Goal: Information Seeking & Learning: Learn about a topic

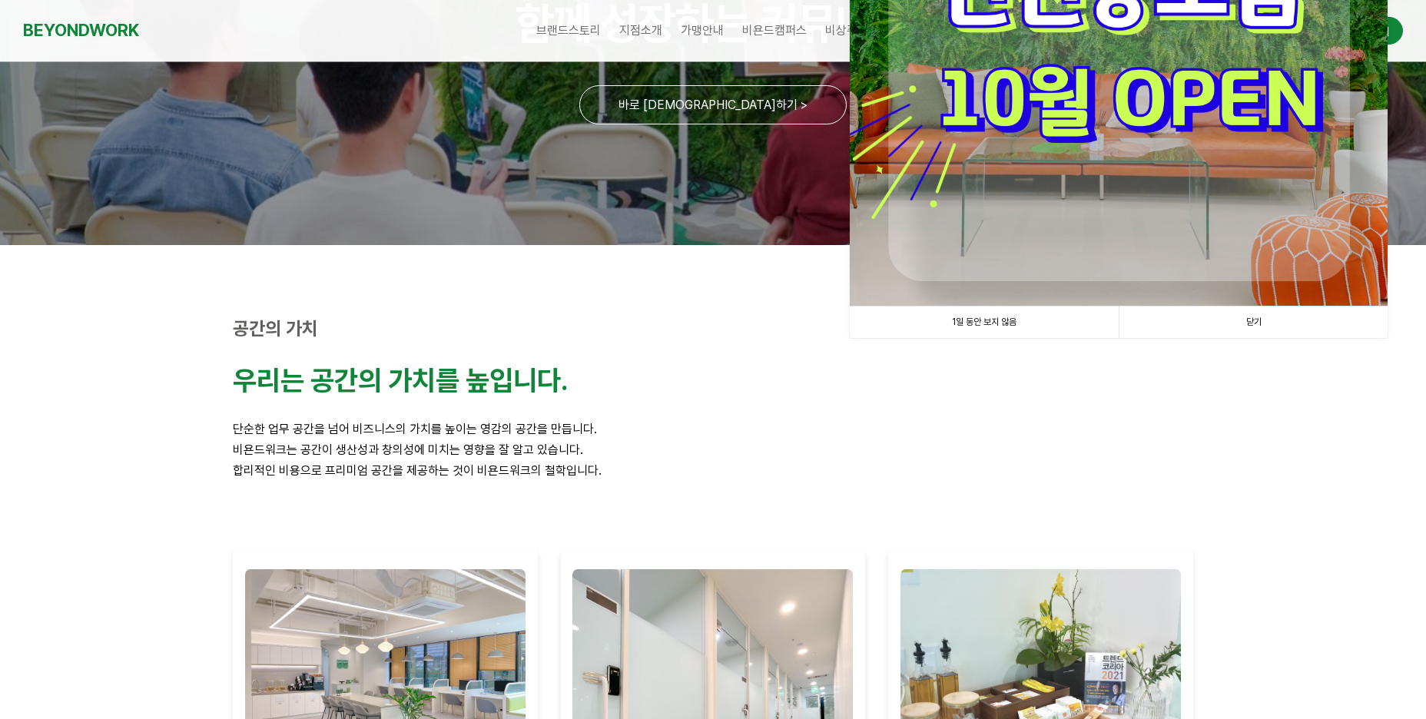
scroll to position [2, 0]
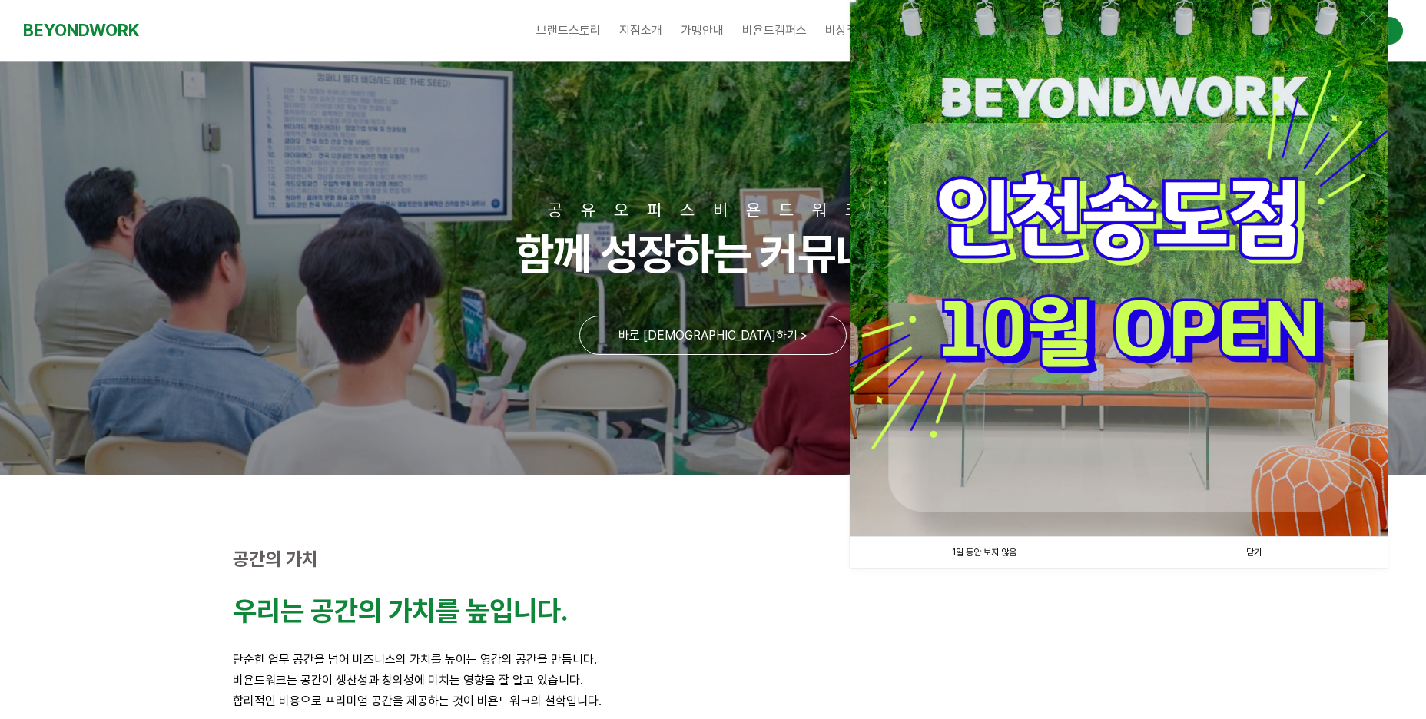
click at [1247, 547] on link "닫기" at bounding box center [1253, 553] width 269 height 32
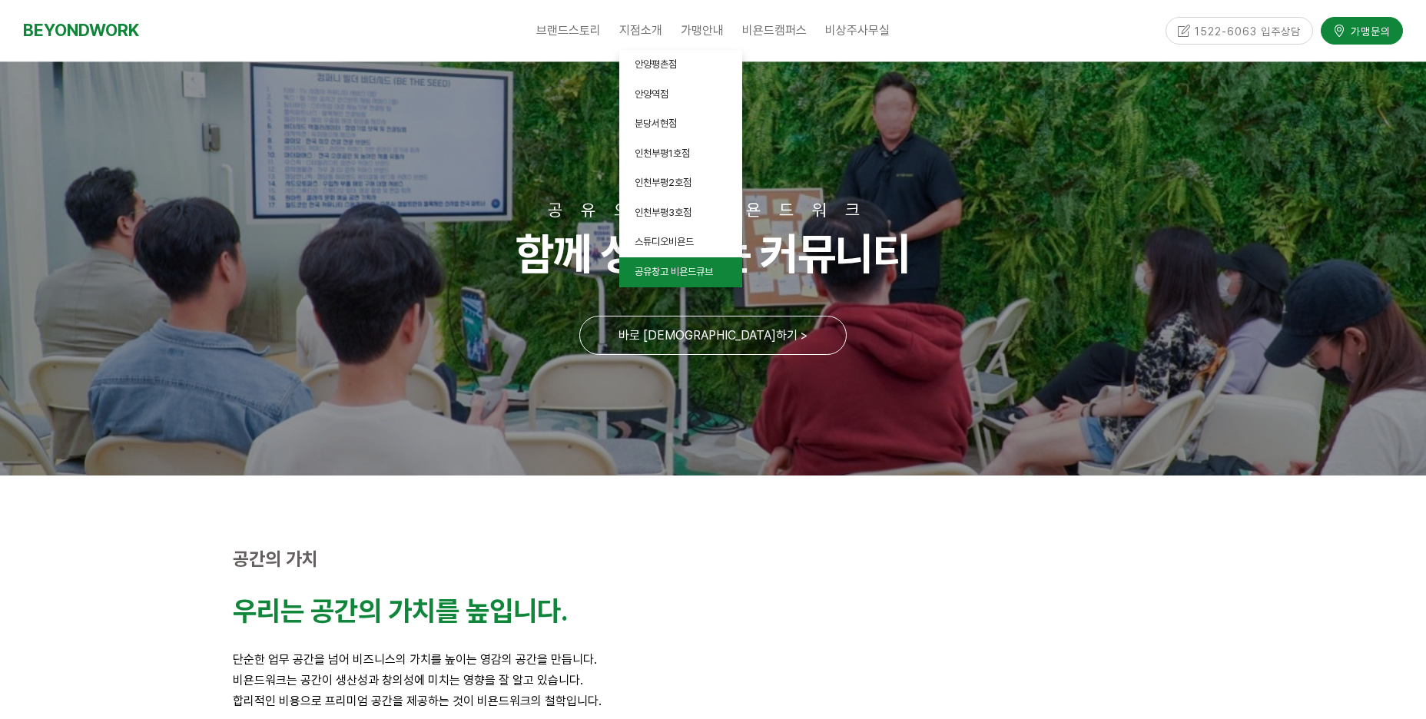
click at [672, 272] on span "공유창고 비욘드큐브" at bounding box center [674, 272] width 78 height 12
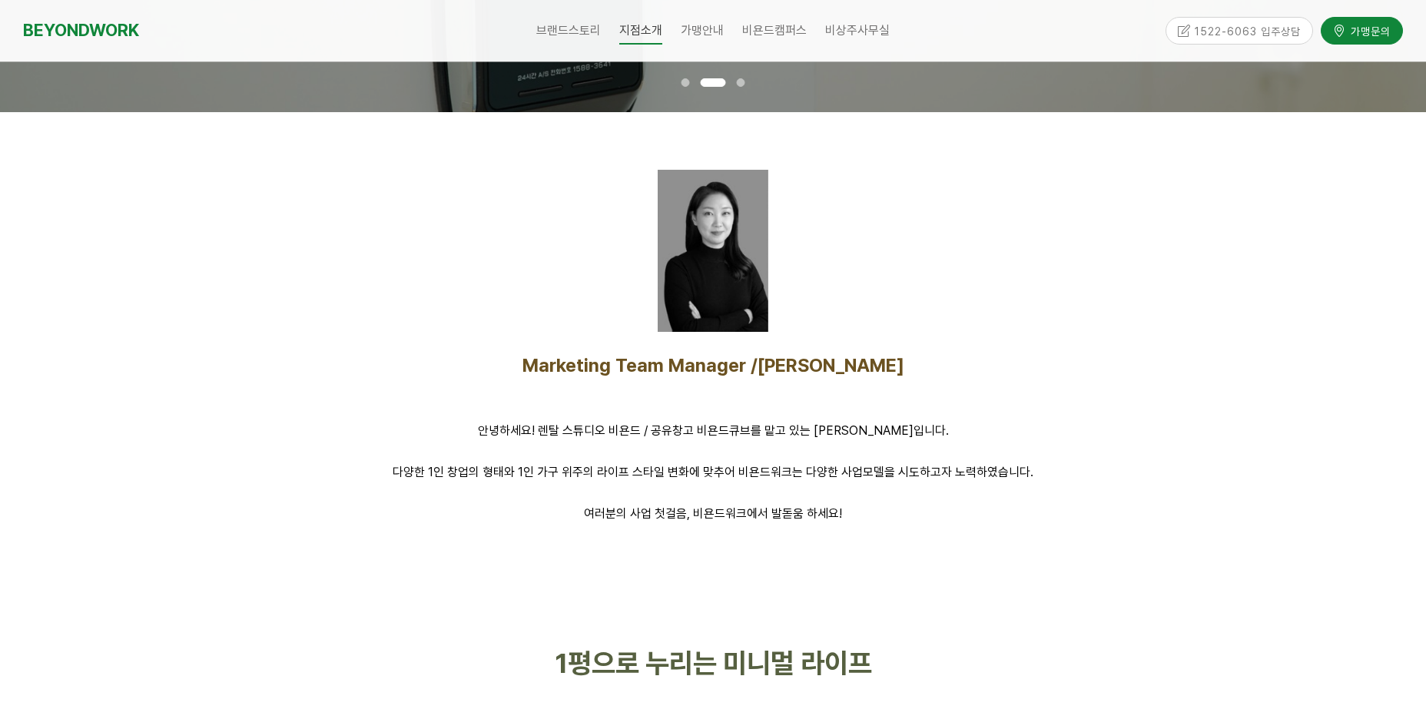
scroll to position [384, 0]
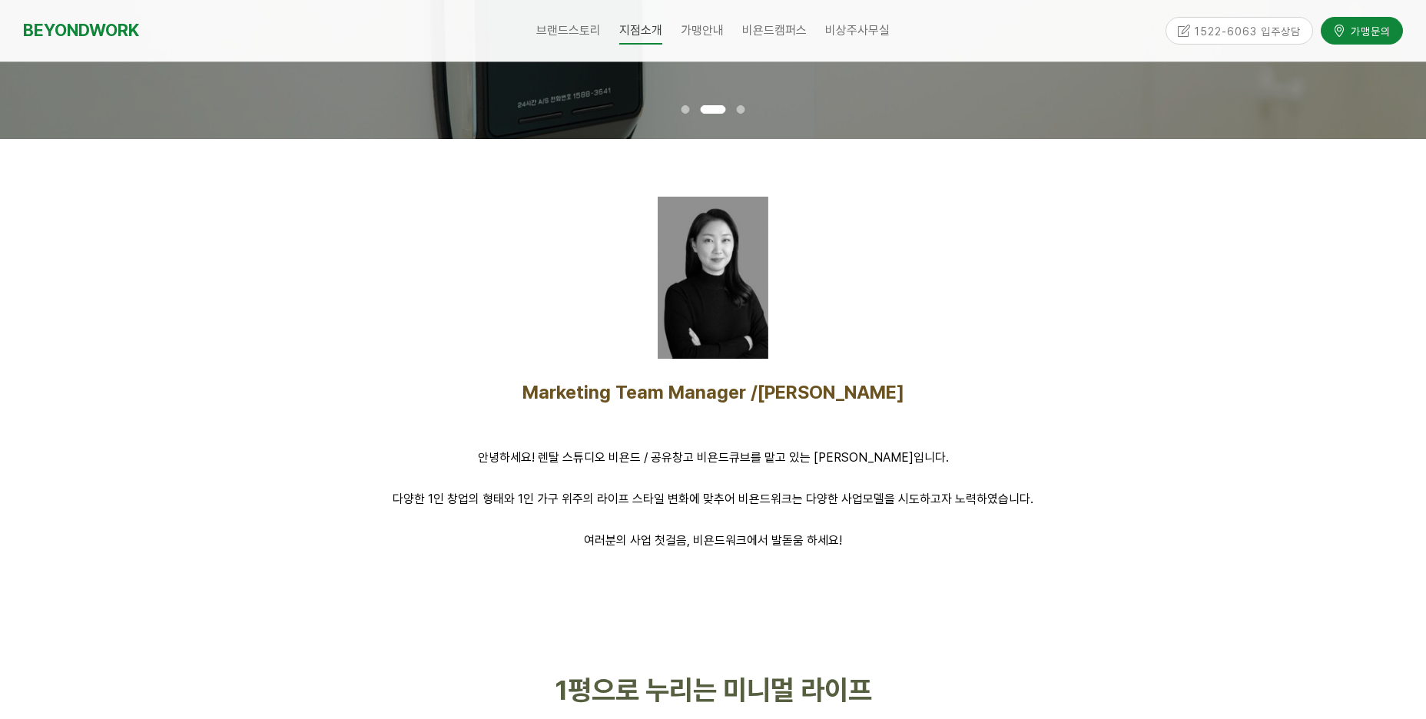
click at [693, 266] on div at bounding box center [713, 278] width 111 height 162
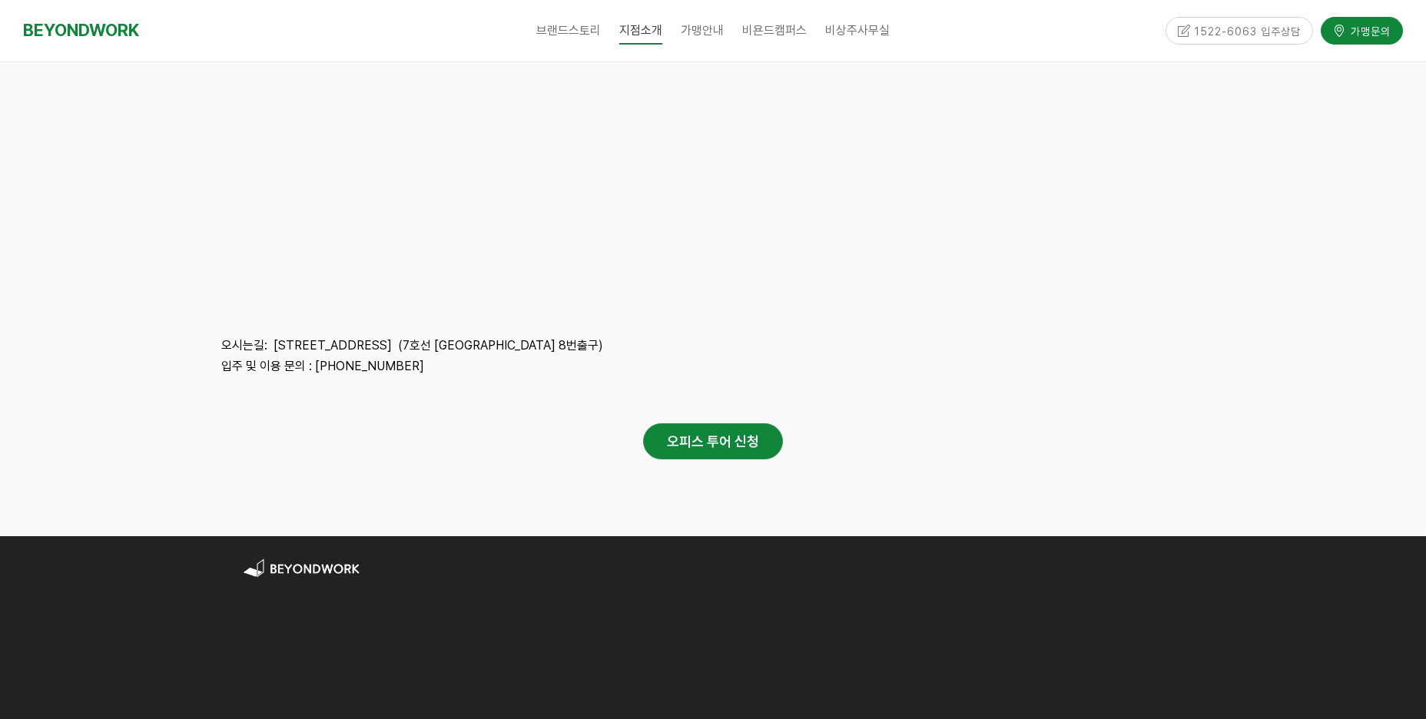
scroll to position [3843, 0]
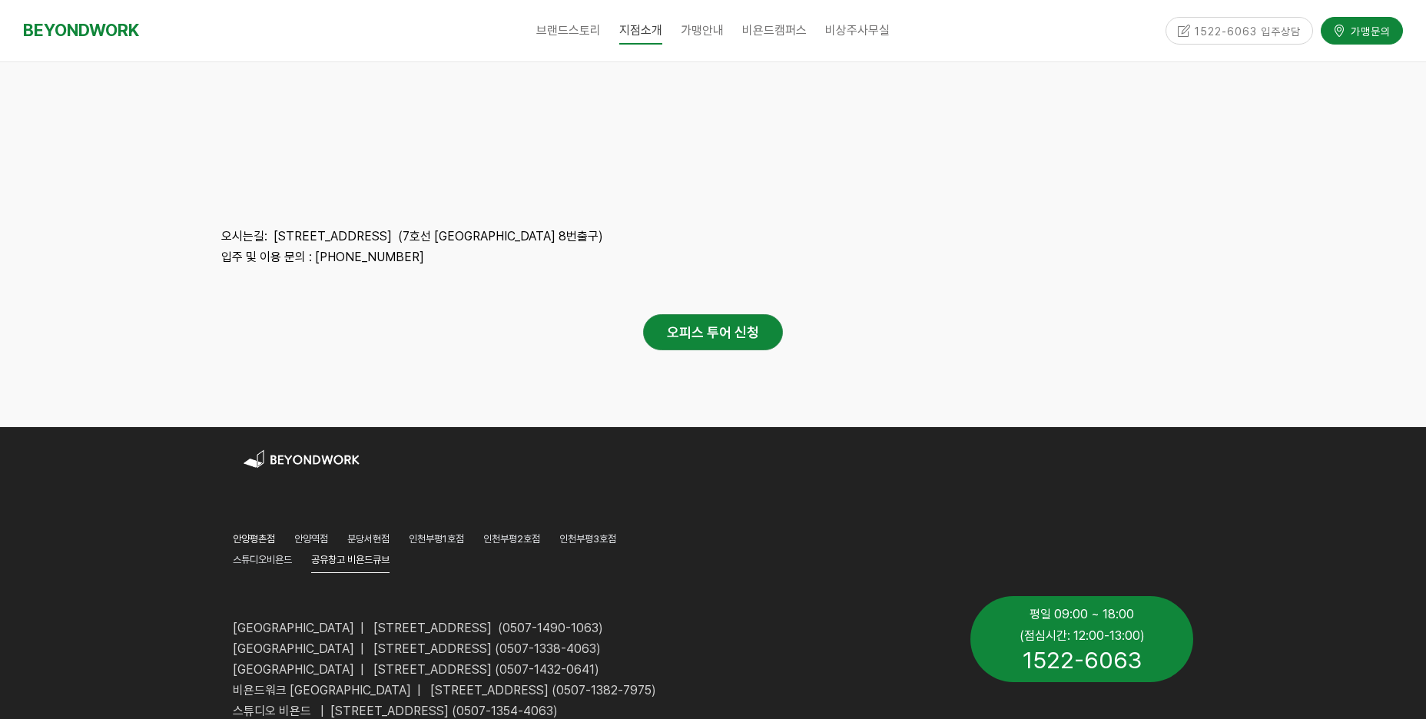
click at [261, 533] on span "안양평촌점" at bounding box center [254, 539] width 42 height 12
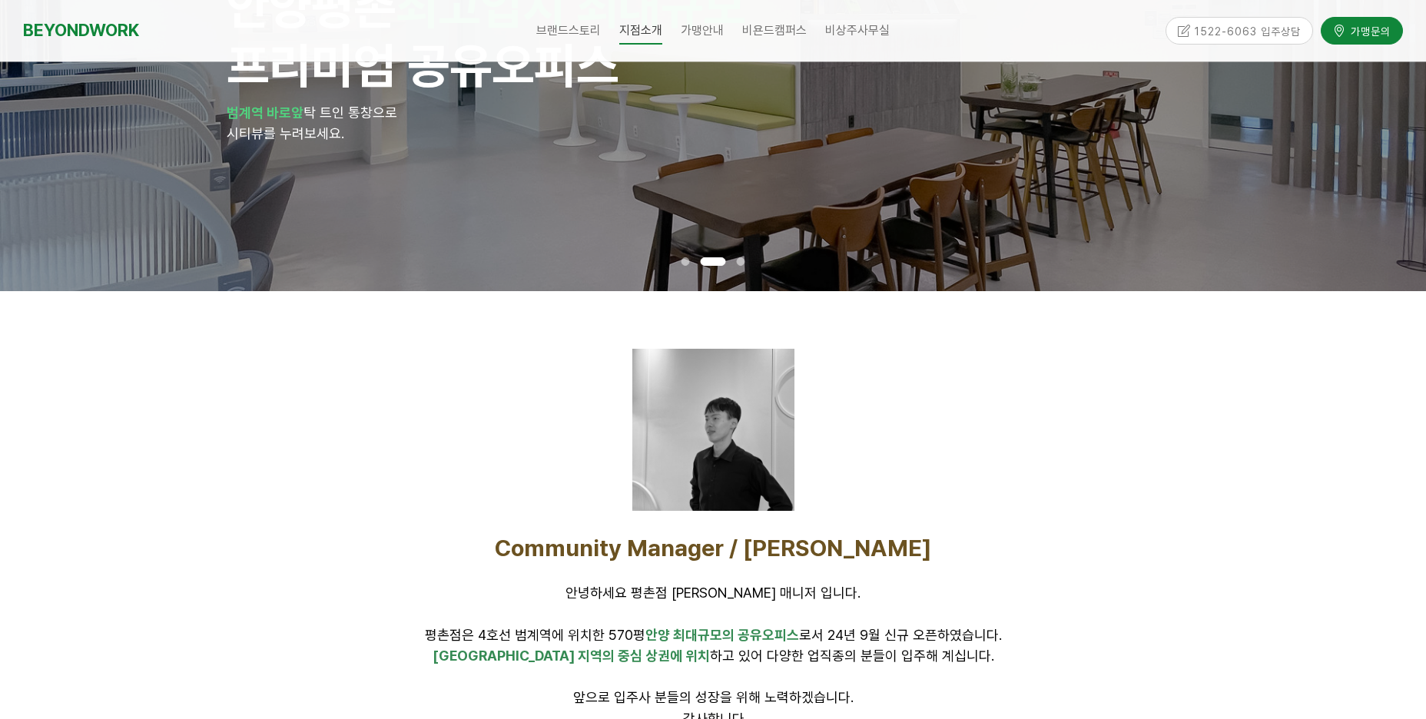
scroll to position [307, 0]
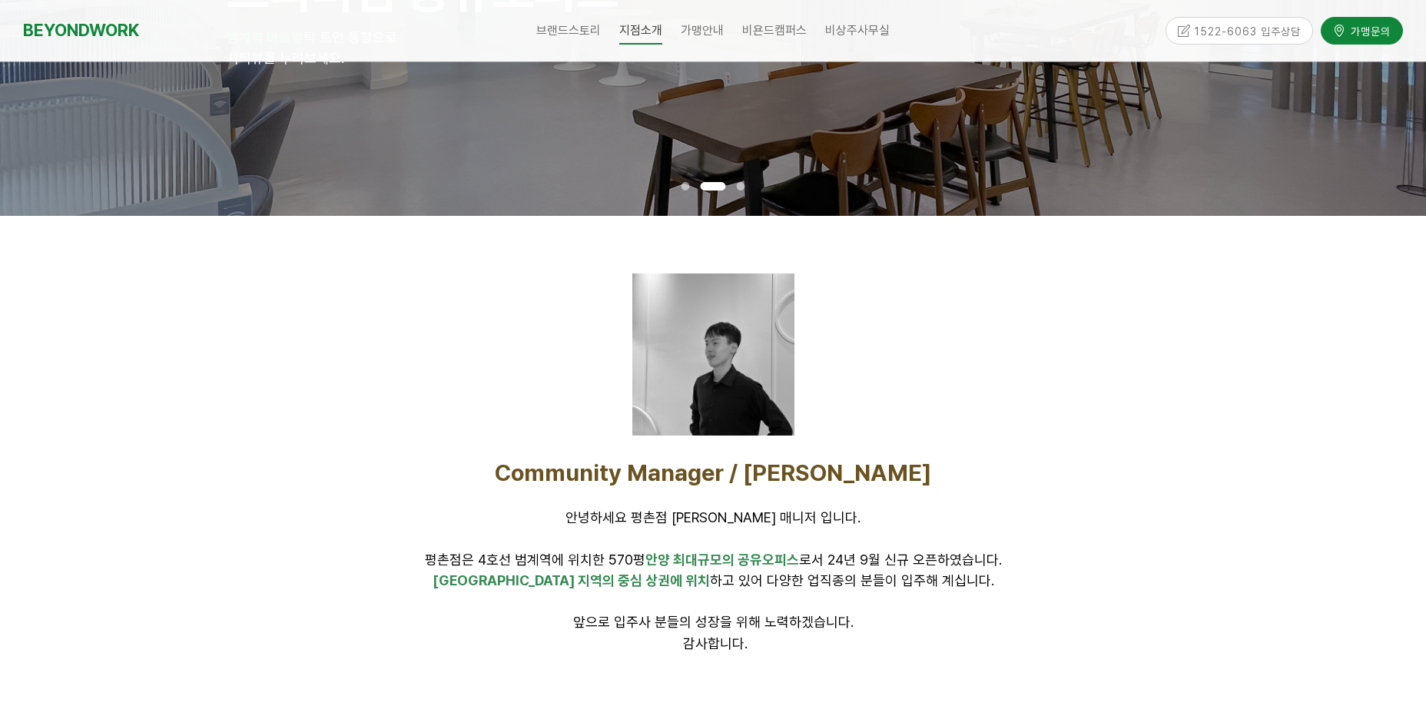
click at [725, 403] on div at bounding box center [714, 355] width 162 height 162
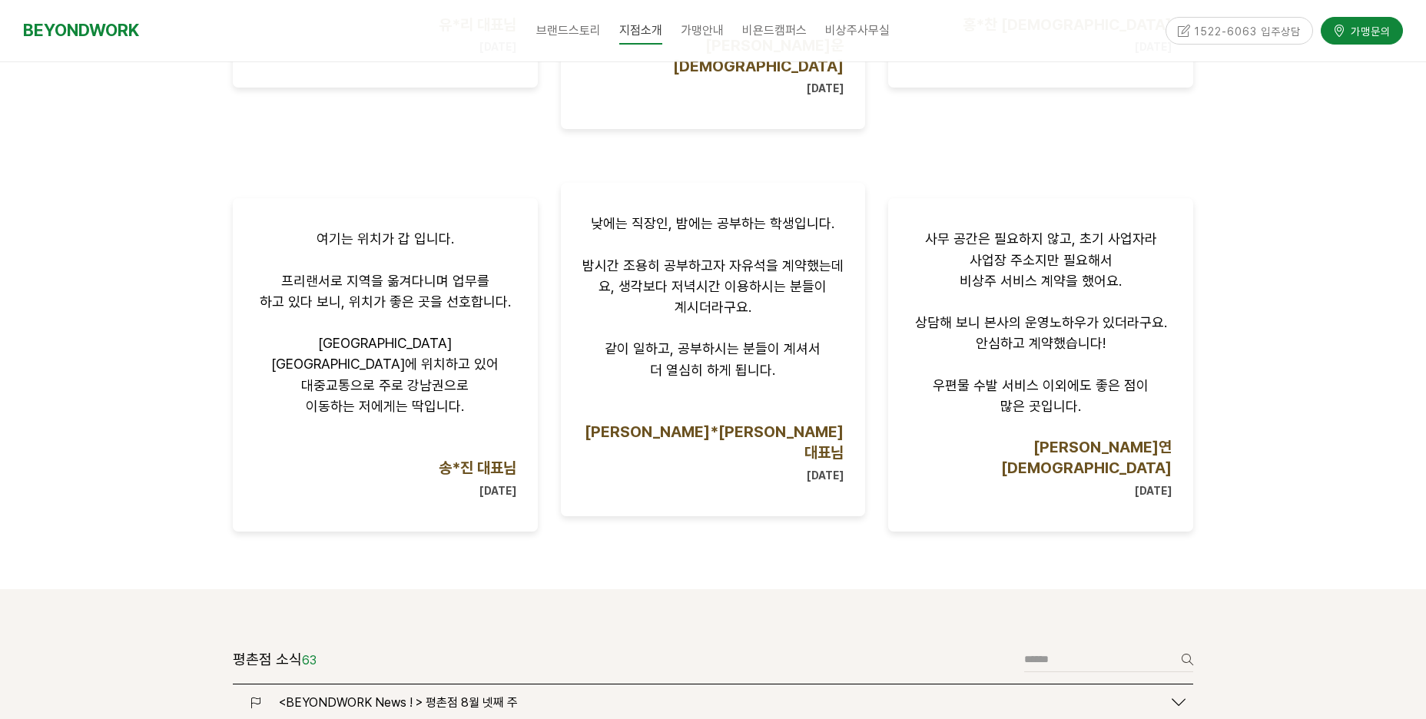
scroll to position [1691, 0]
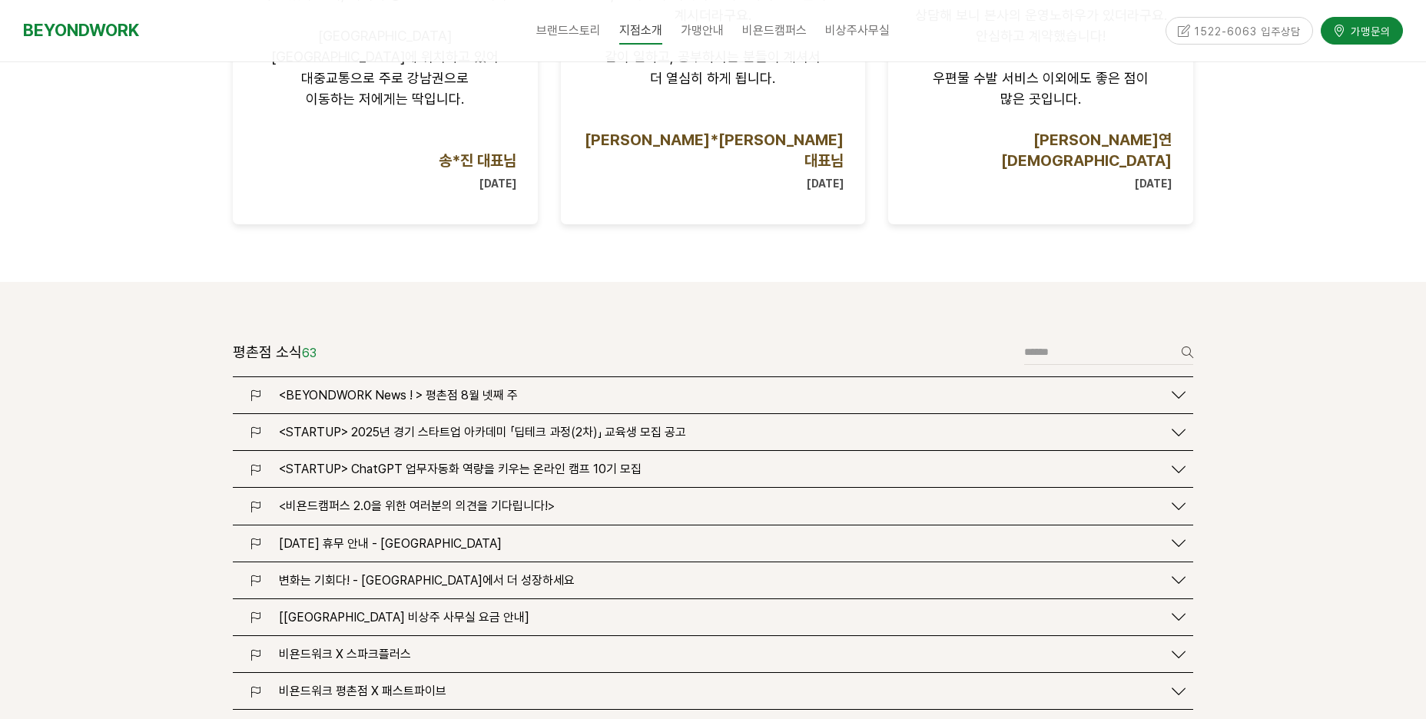
click at [436, 388] on span "<BEYONDWORK News ! > 평촌점 8월 넷째 주" at bounding box center [398, 395] width 239 height 15
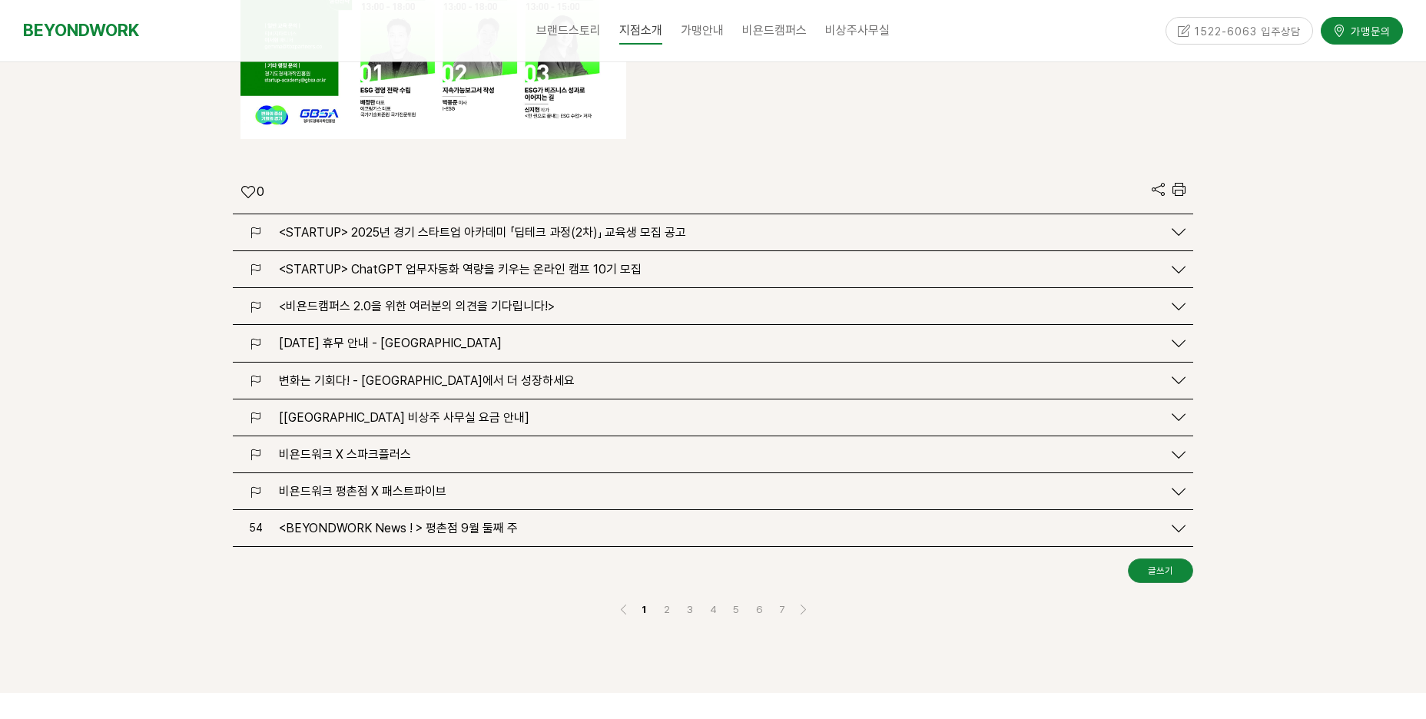
scroll to position [3766, 0]
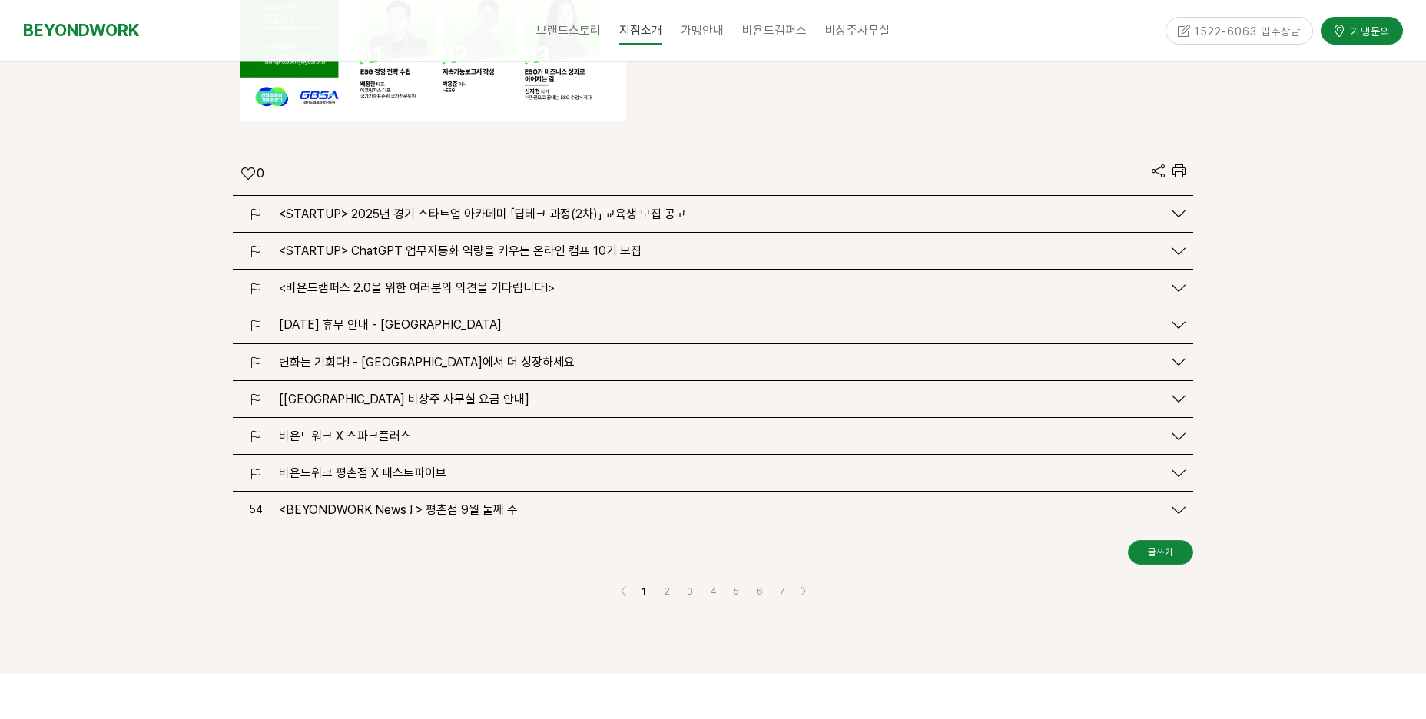
click at [458, 307] on div "2025.06.03 (화) 휴무 안내 - 안양 평촌점" at bounding box center [713, 325] width 961 height 36
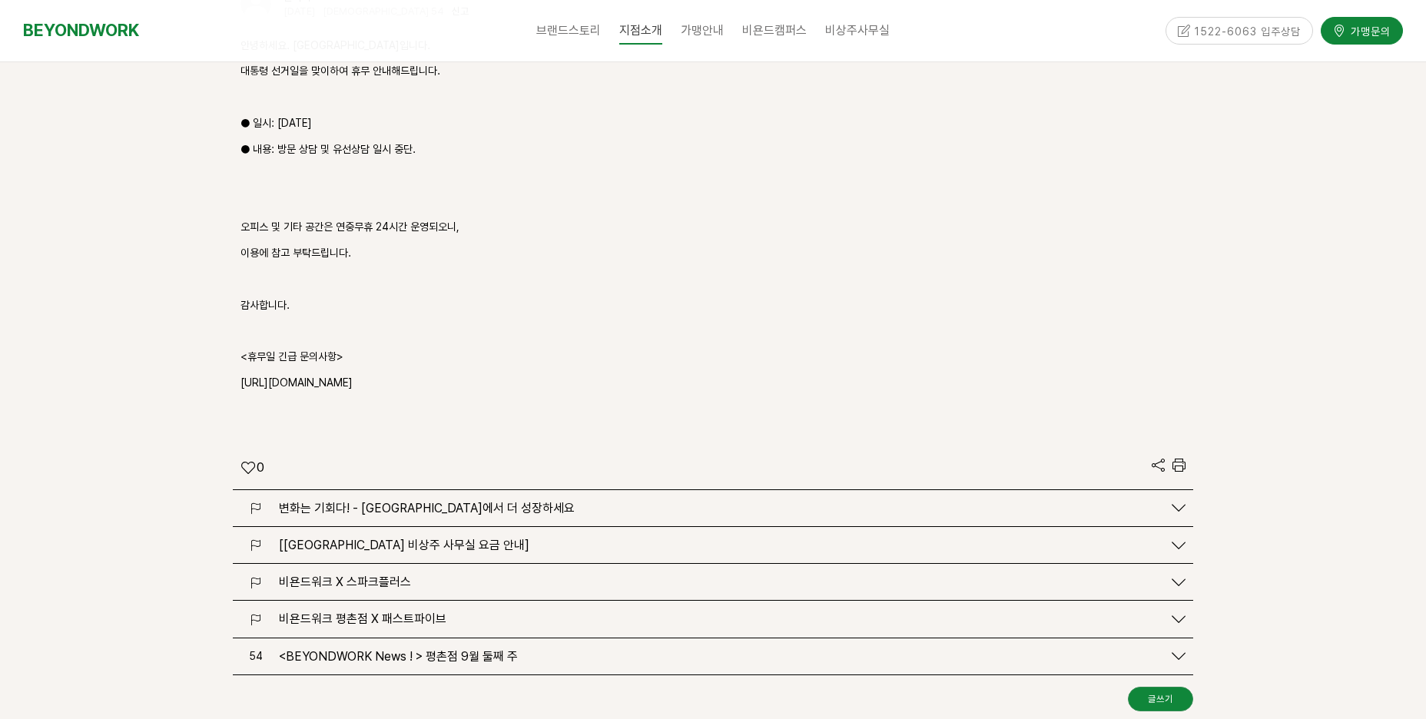
scroll to position [4150, 0]
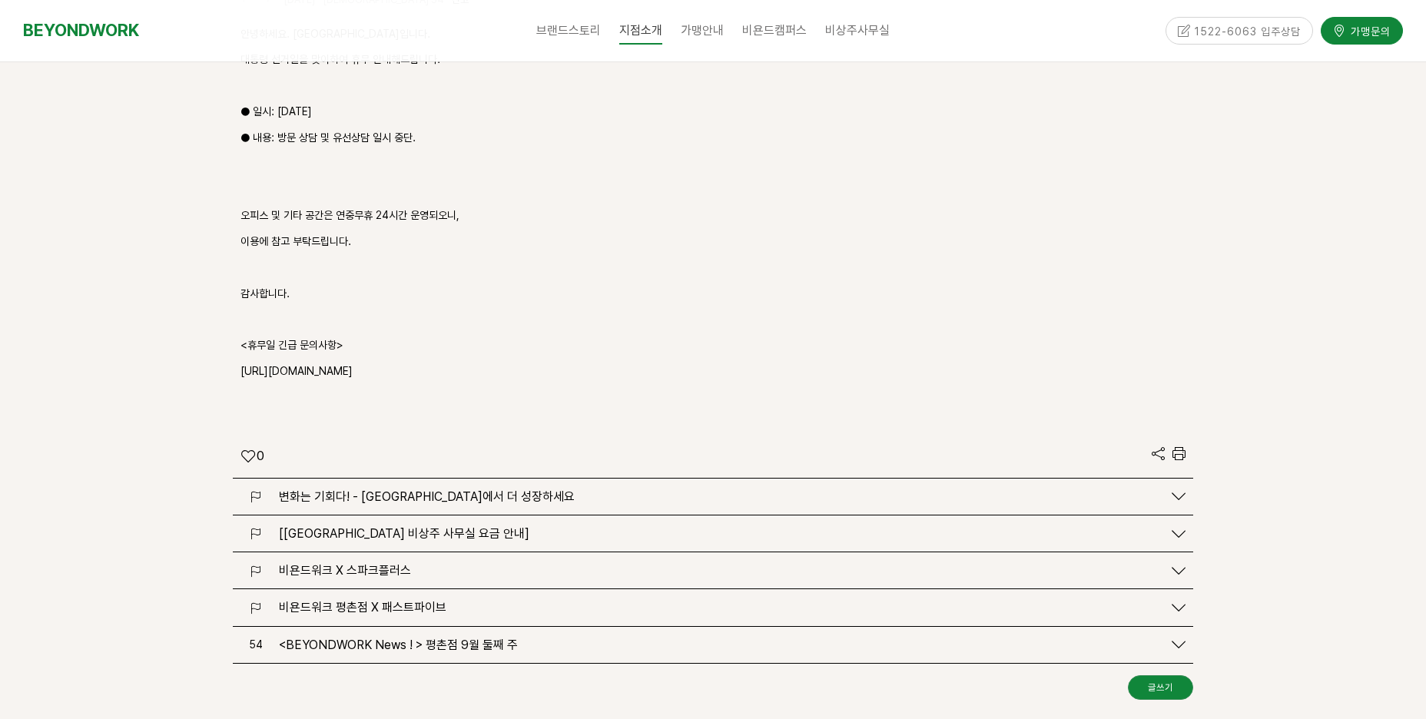
click at [435, 526] on span "[비욘드워크 평촌점 비상주 사무실 요금 안내]" at bounding box center [404, 533] width 251 height 15
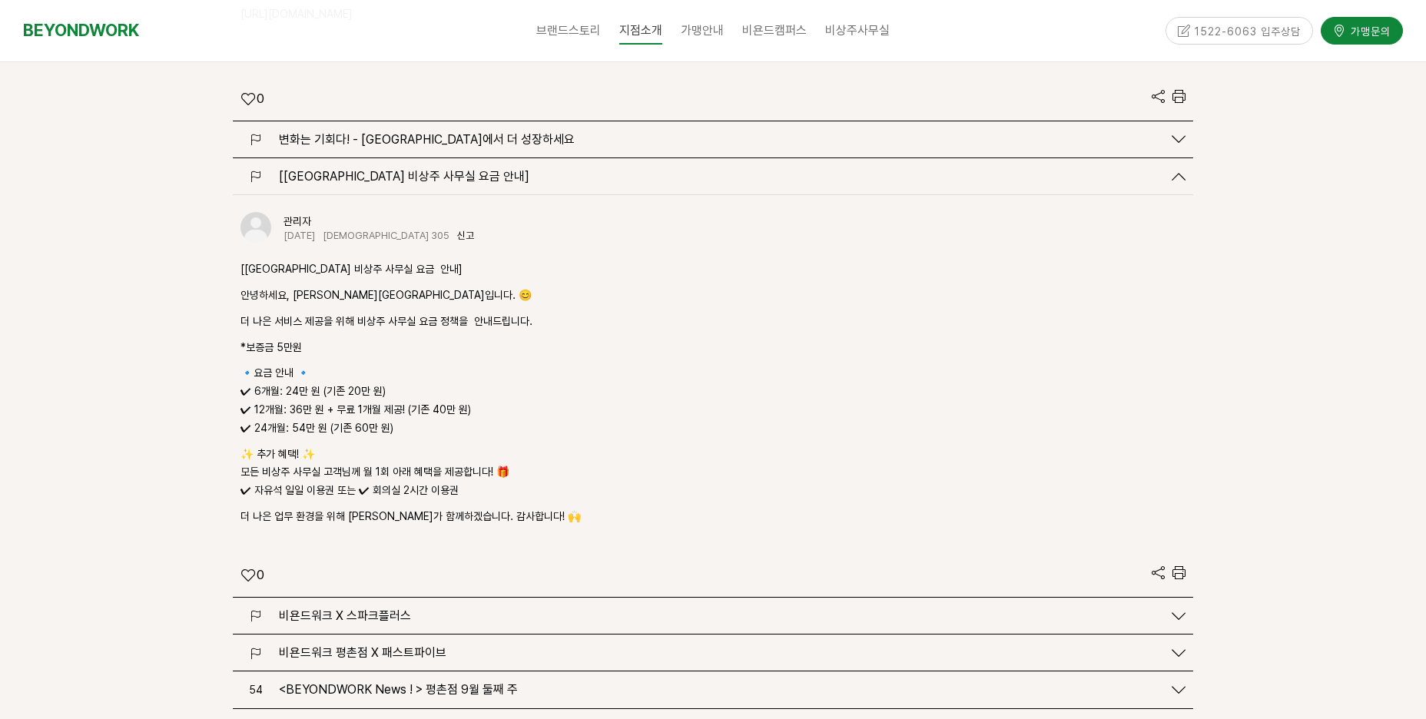
scroll to position [4535, 0]
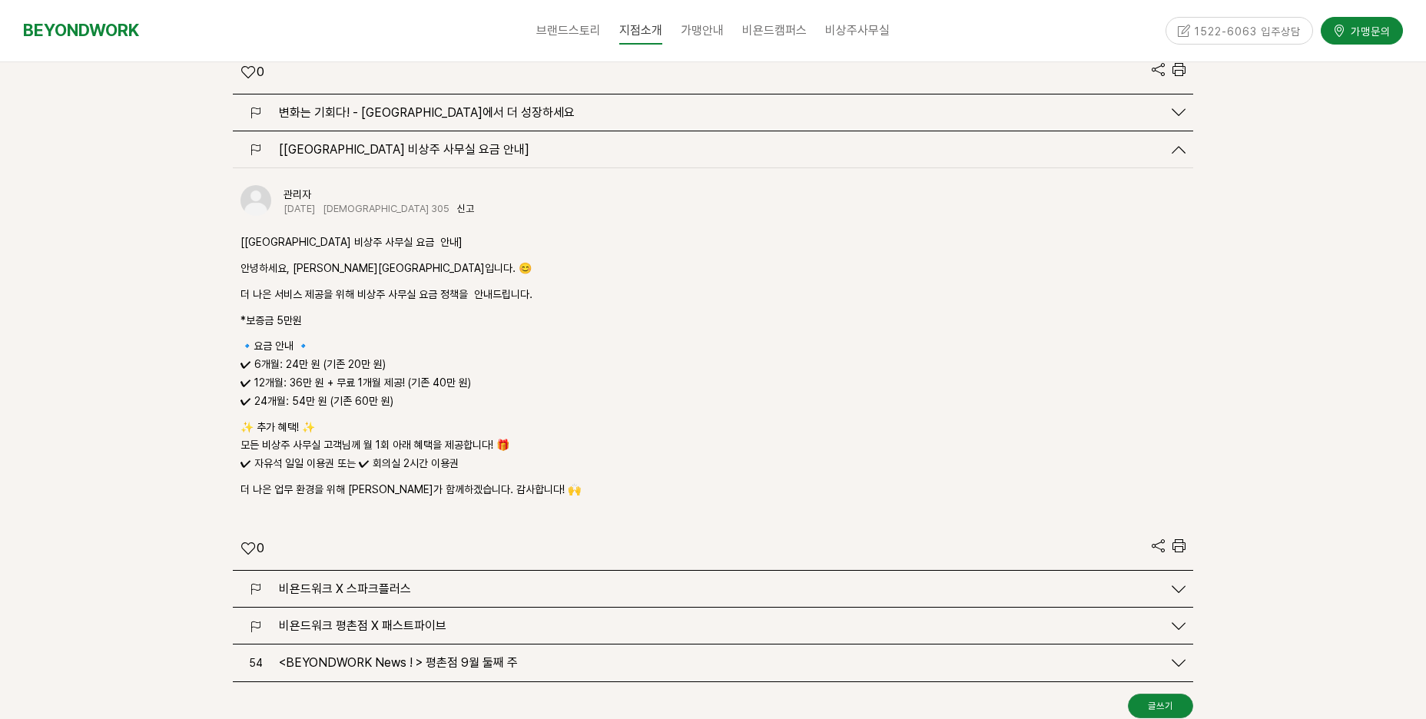
click at [703, 339] on p "🔹요금 안내 🔹 ✔ 6개월: 24만 원 (기존 20만 원) ✔ 12개월: 36만 원 + 무료 1개월 제공! (기존 40만 원) ✔ 24개월: …" at bounding box center [713, 373] width 945 height 73
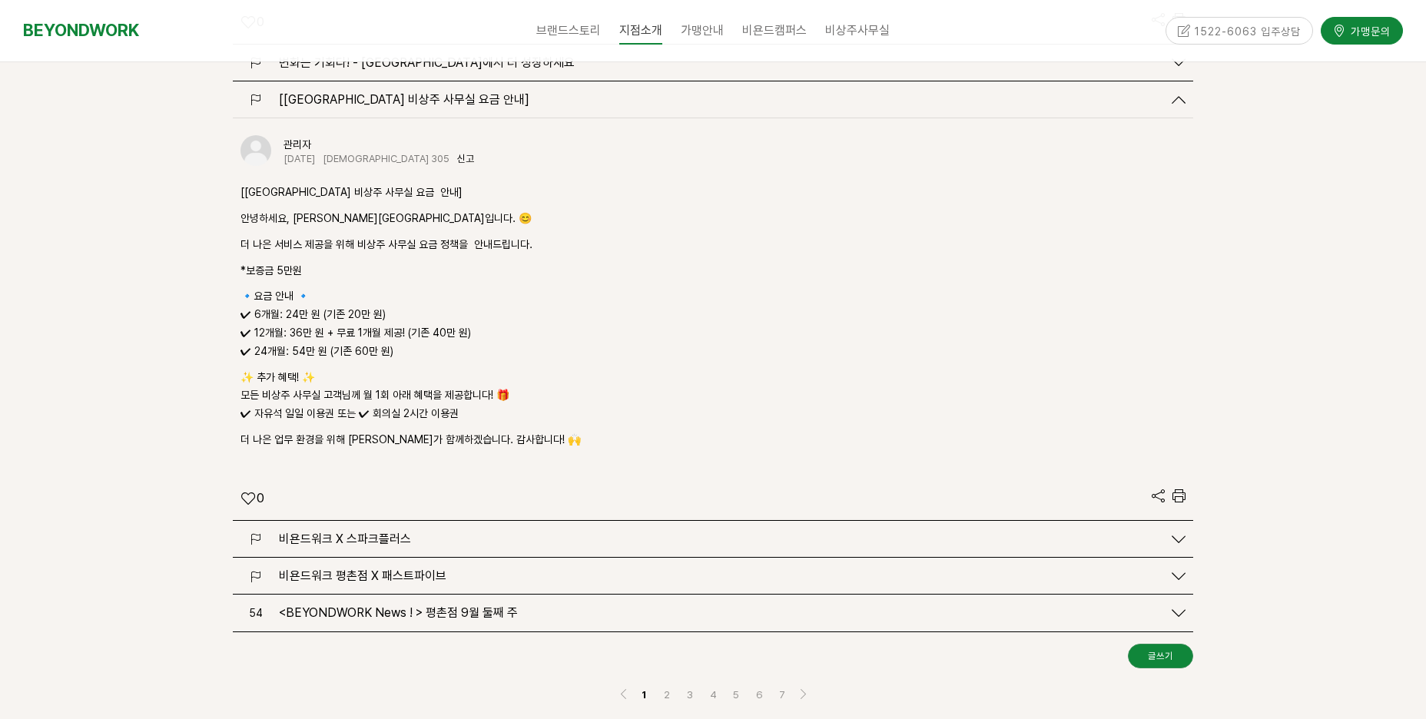
scroll to position [4611, 0]
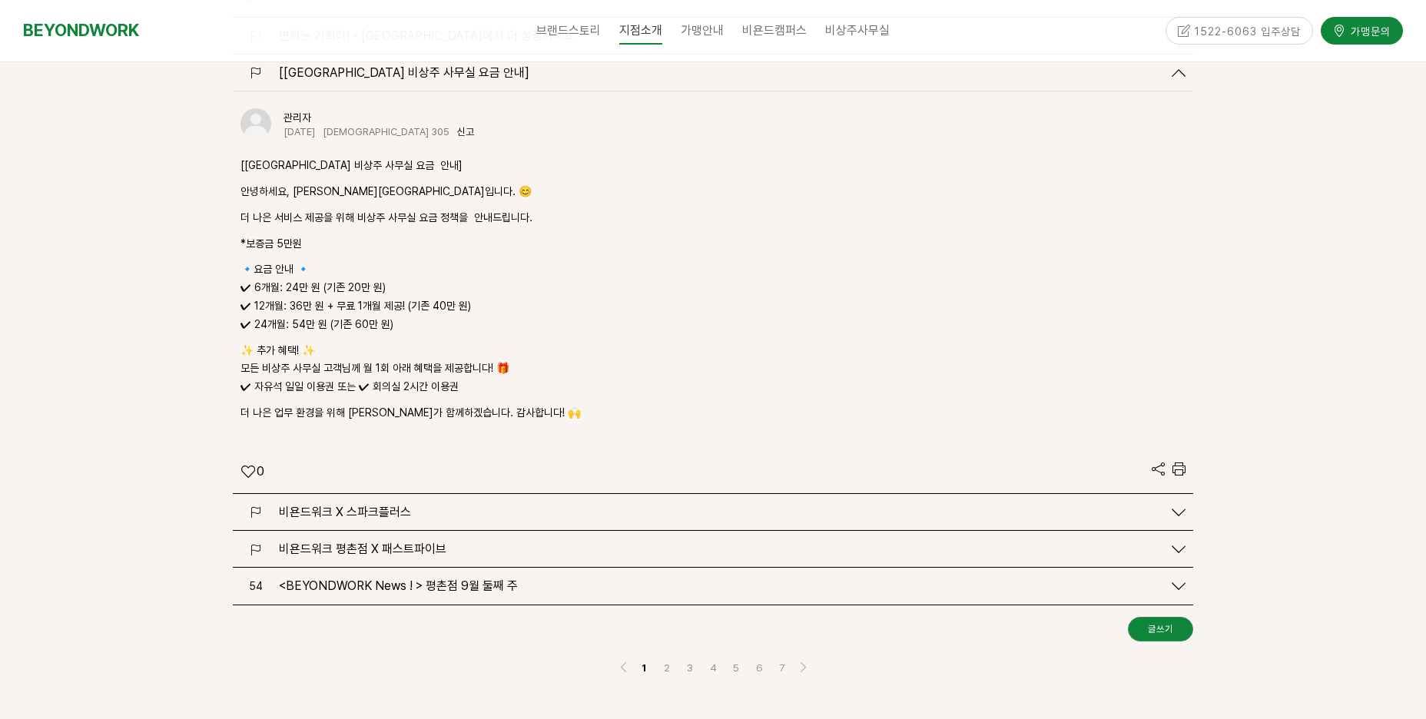
click at [400, 505] on span "비욘드워크 X 스파크플러스" at bounding box center [345, 512] width 132 height 15
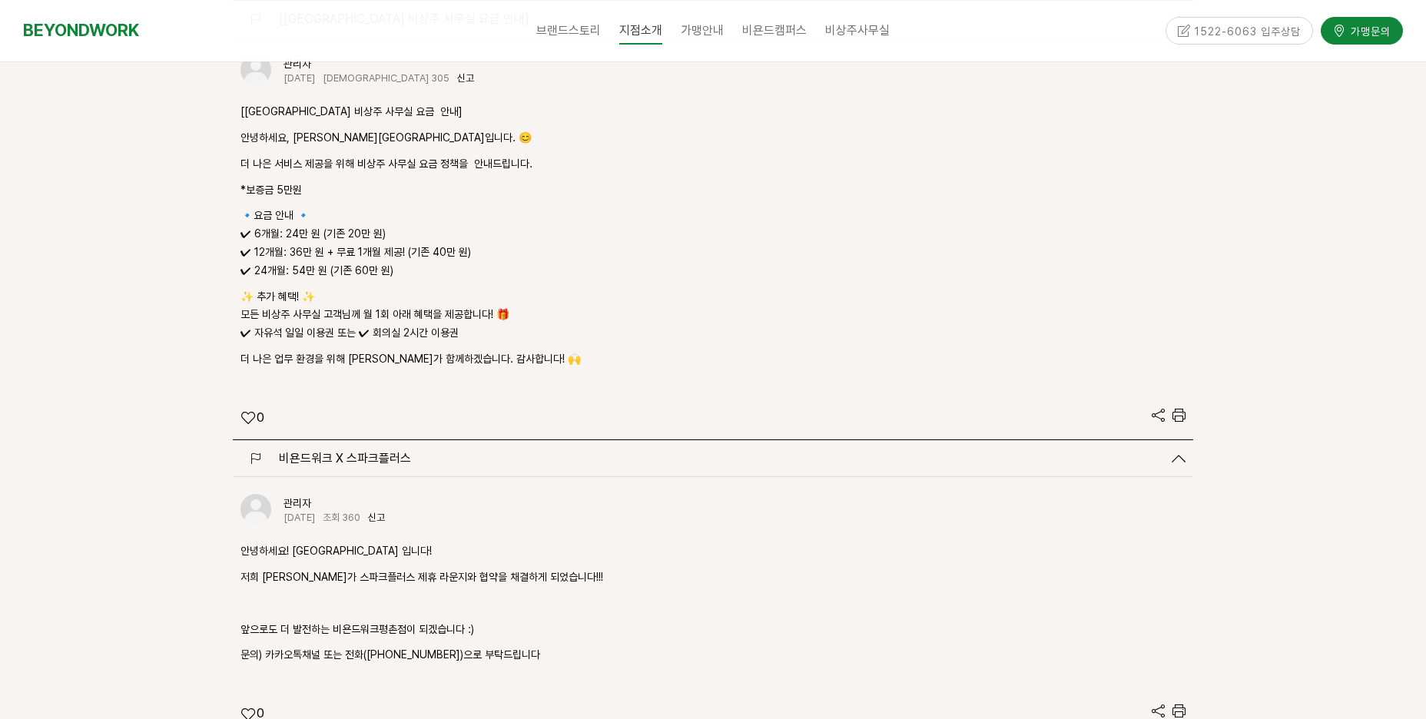
scroll to position [4842, 0]
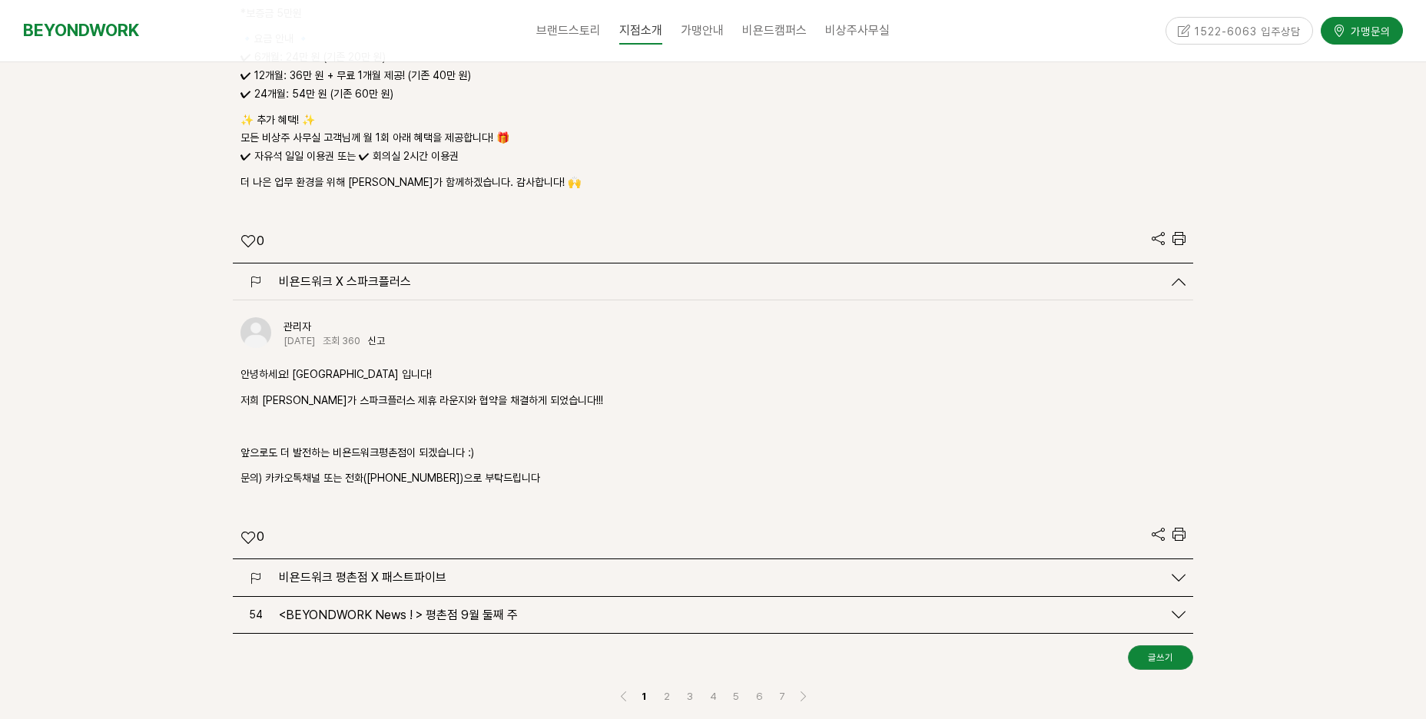
click at [387, 570] on span "비욘드워크 평촌점 X 패스트파이브" at bounding box center [363, 577] width 168 height 15
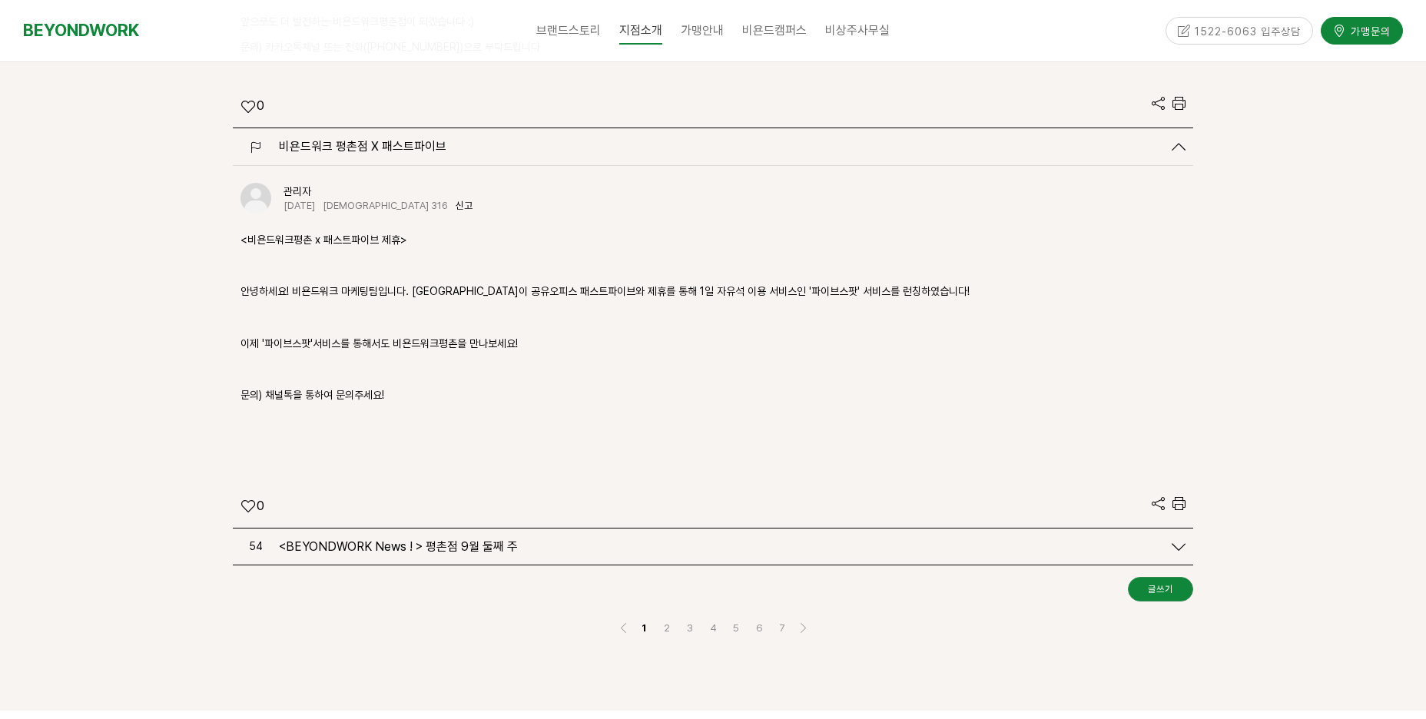
scroll to position [5457, 0]
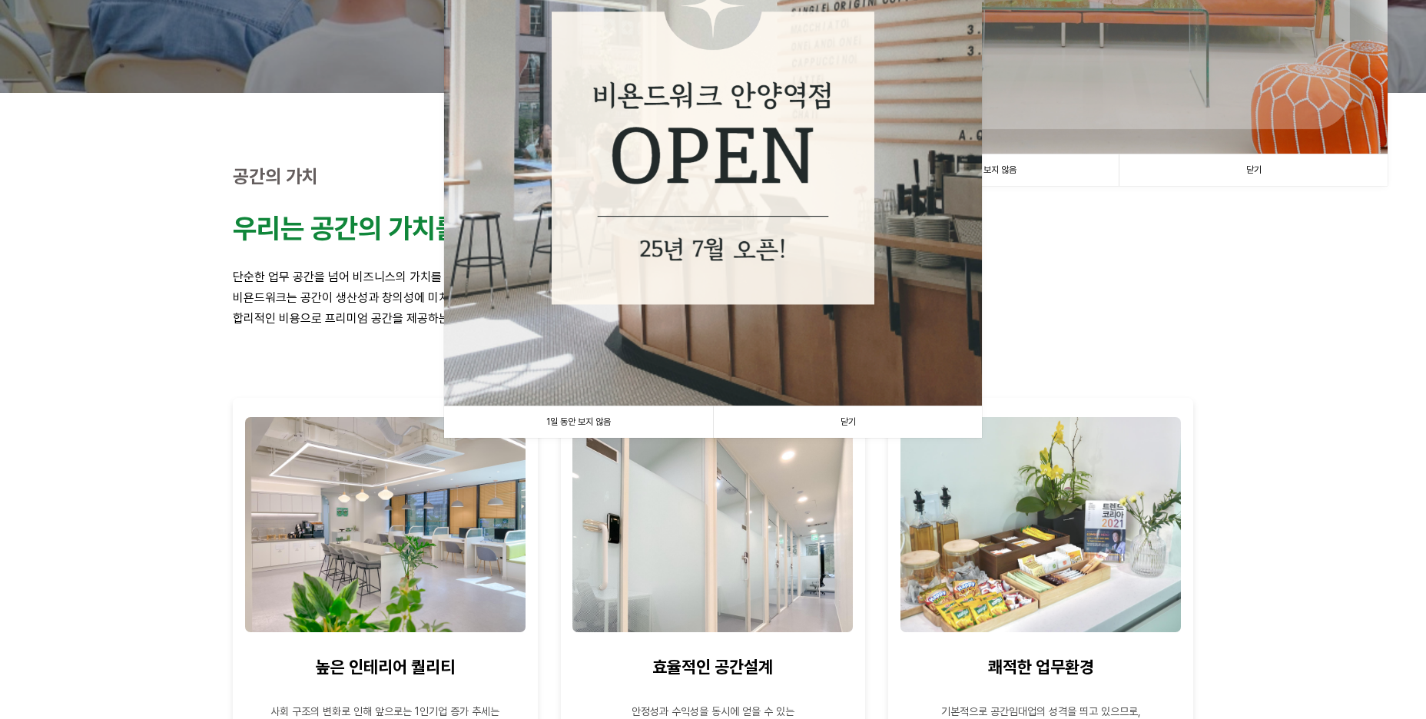
scroll to position [384, 0]
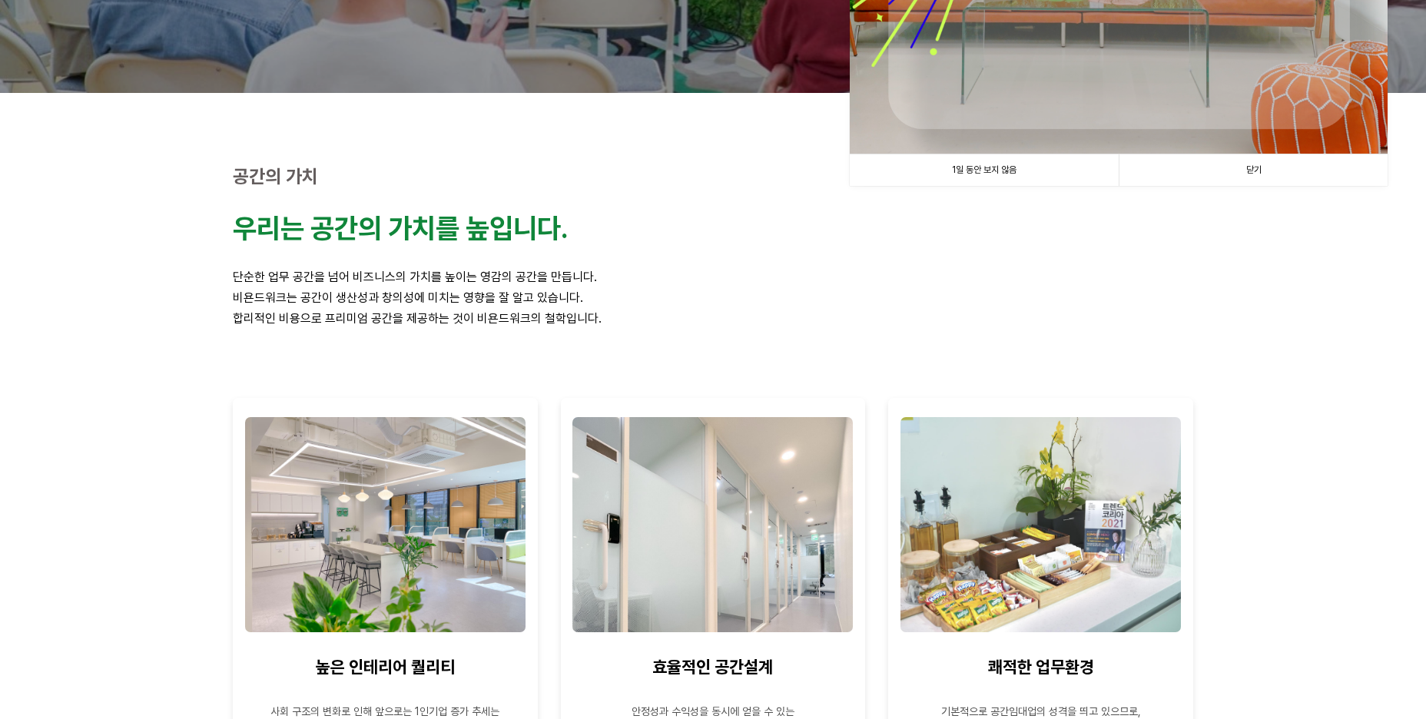
click at [1254, 166] on link "닫기" at bounding box center [1253, 170] width 269 height 32
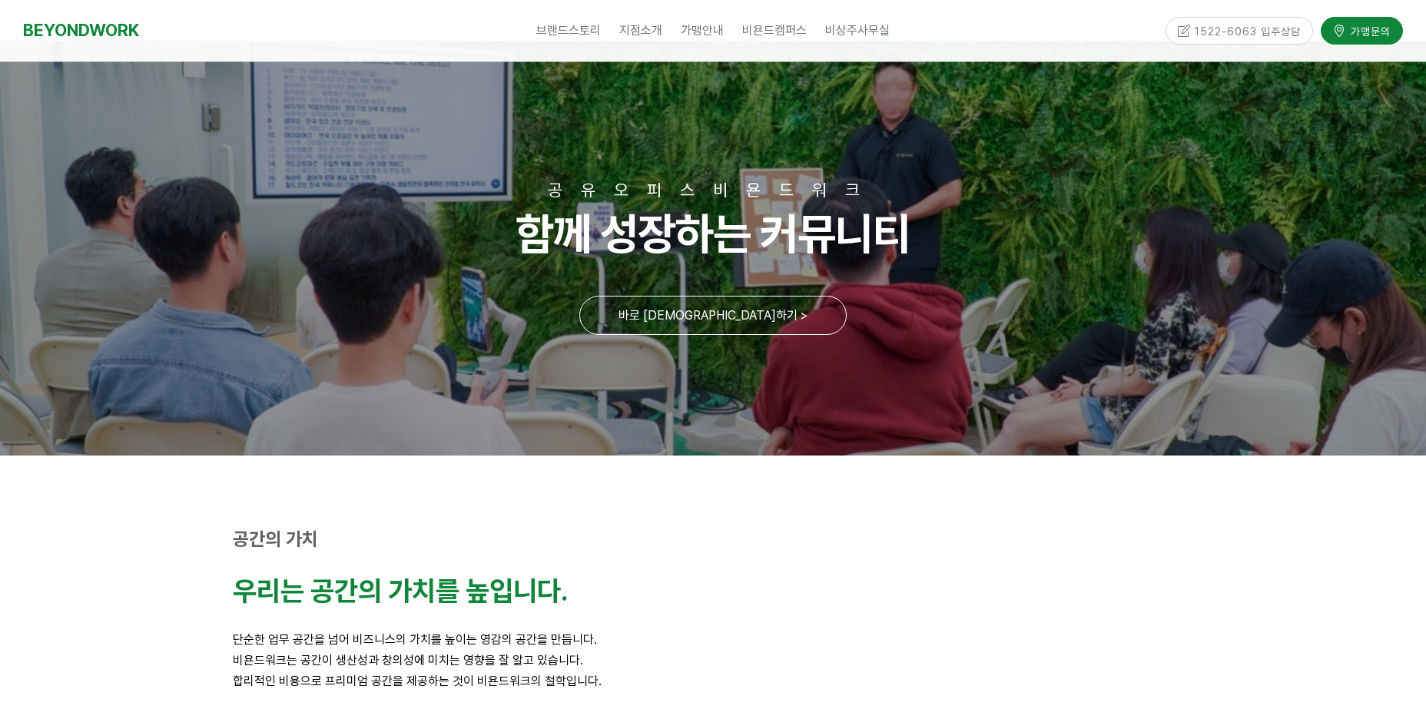
scroll to position [0, 0]
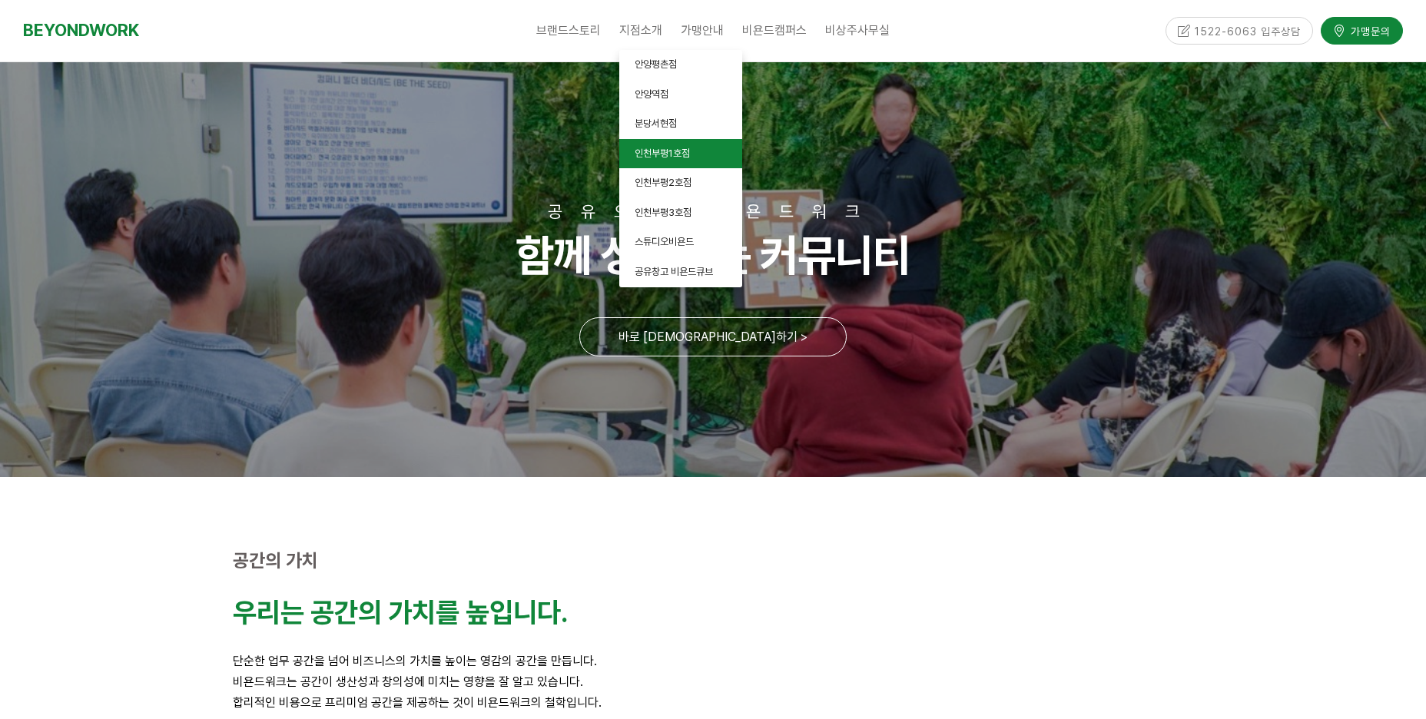
click at [676, 154] on span "인천부평1호점" at bounding box center [662, 154] width 55 height 12
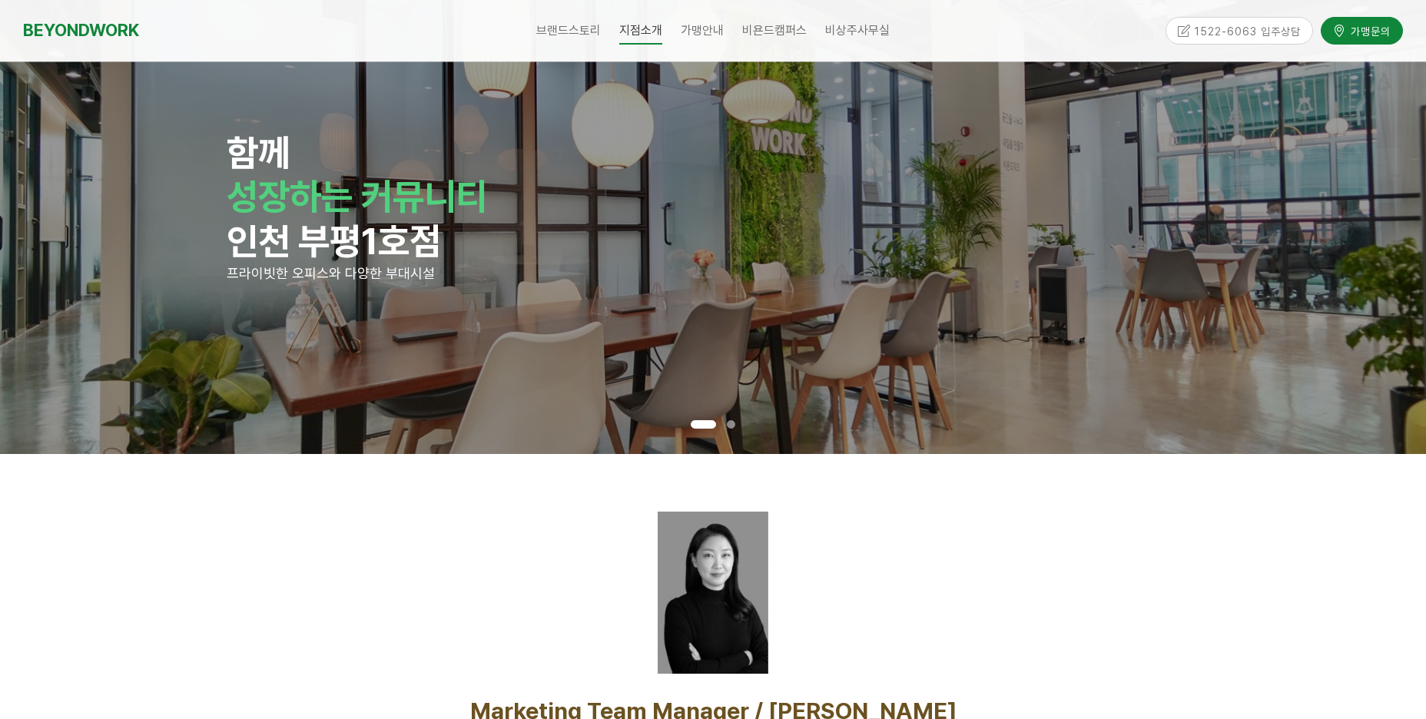
scroll to position [154, 0]
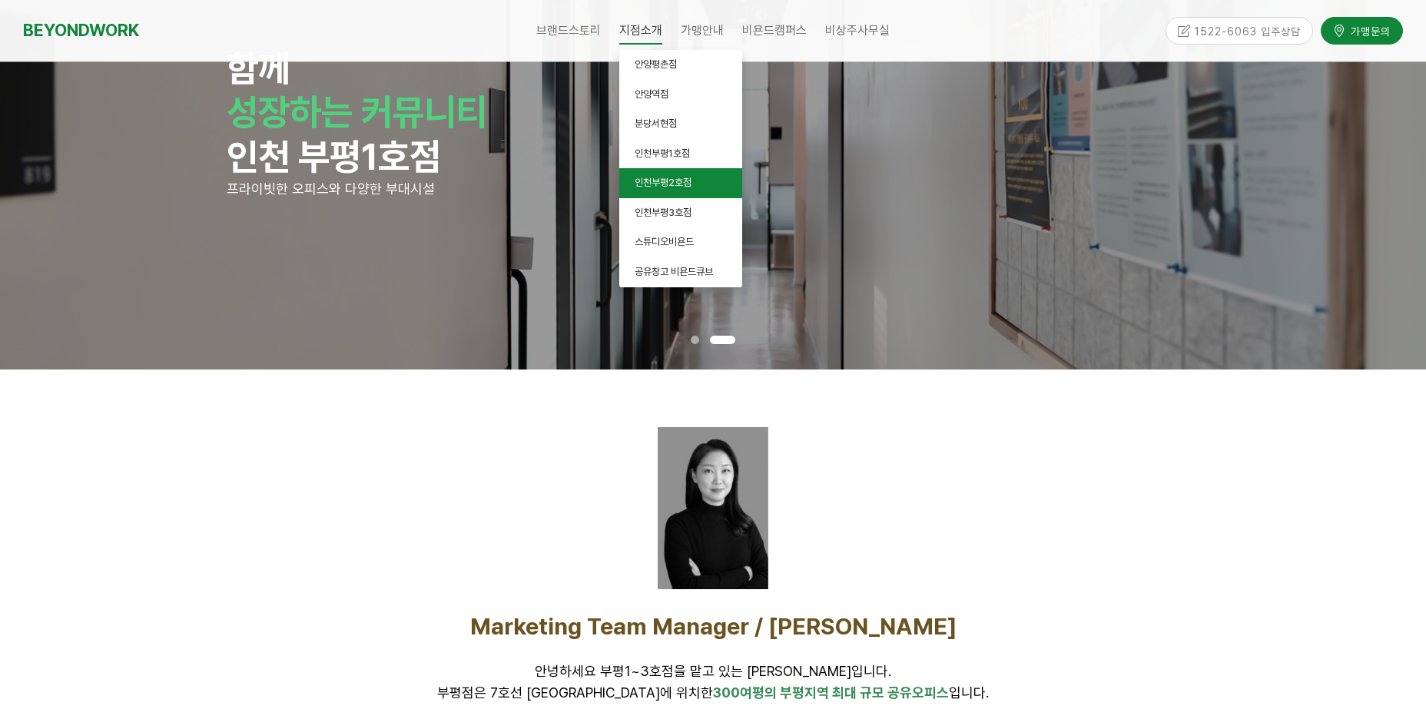
click at [672, 189] on link "인천부평2호점" at bounding box center [680, 183] width 123 height 30
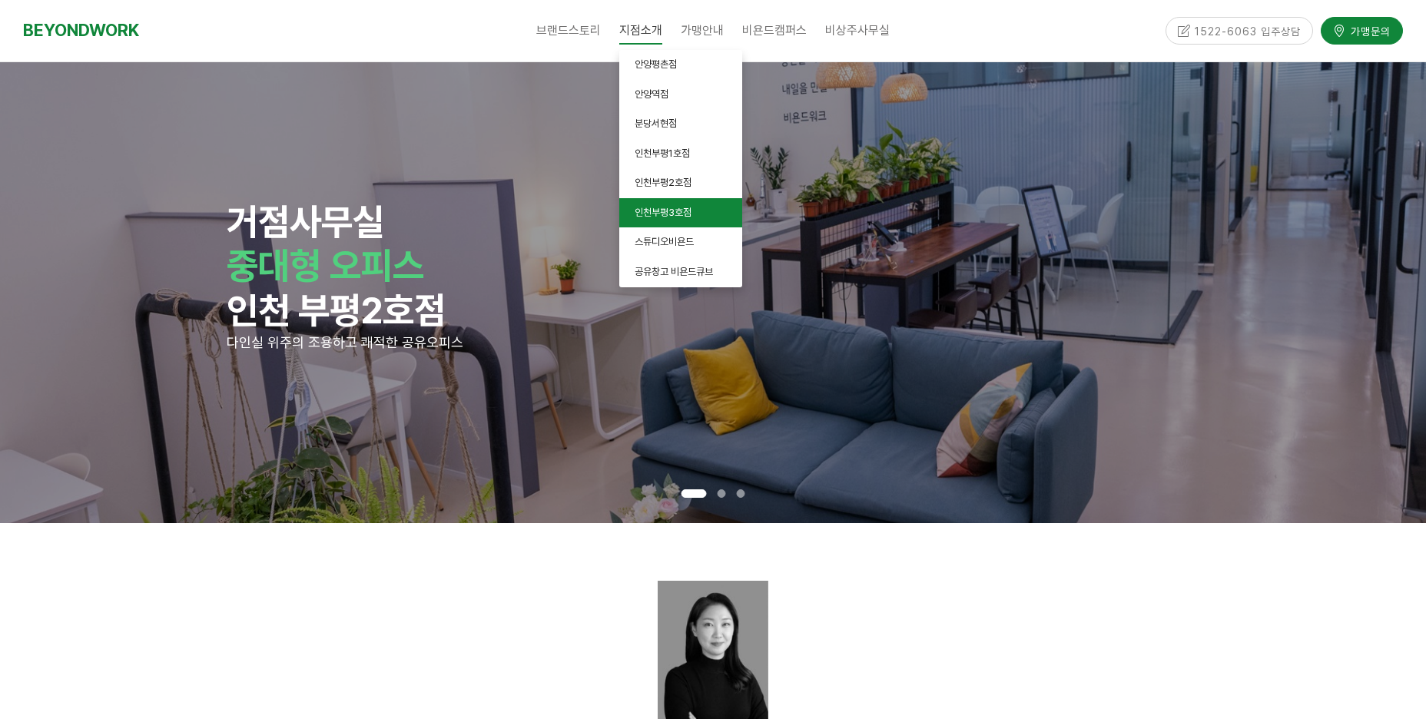
click at [675, 218] on span "인천부평3호점" at bounding box center [663, 213] width 57 height 12
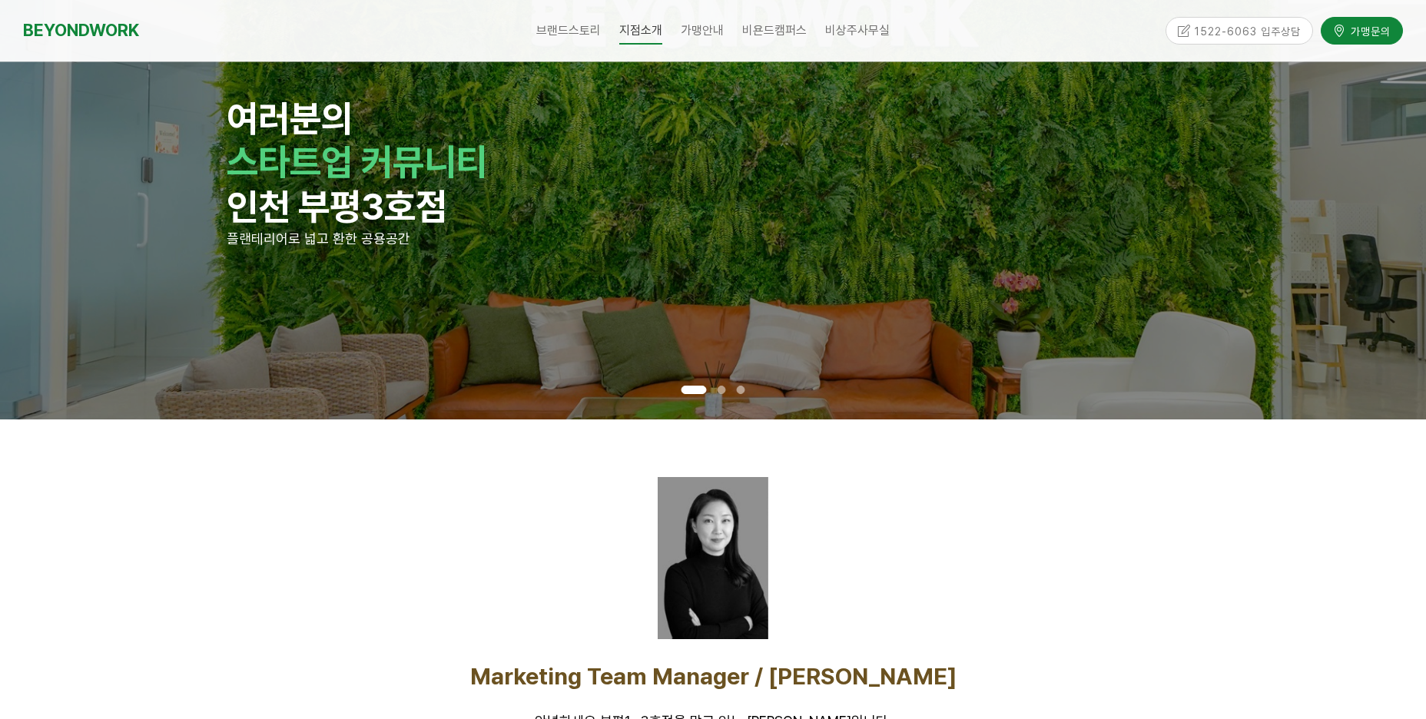
scroll to position [77, 0]
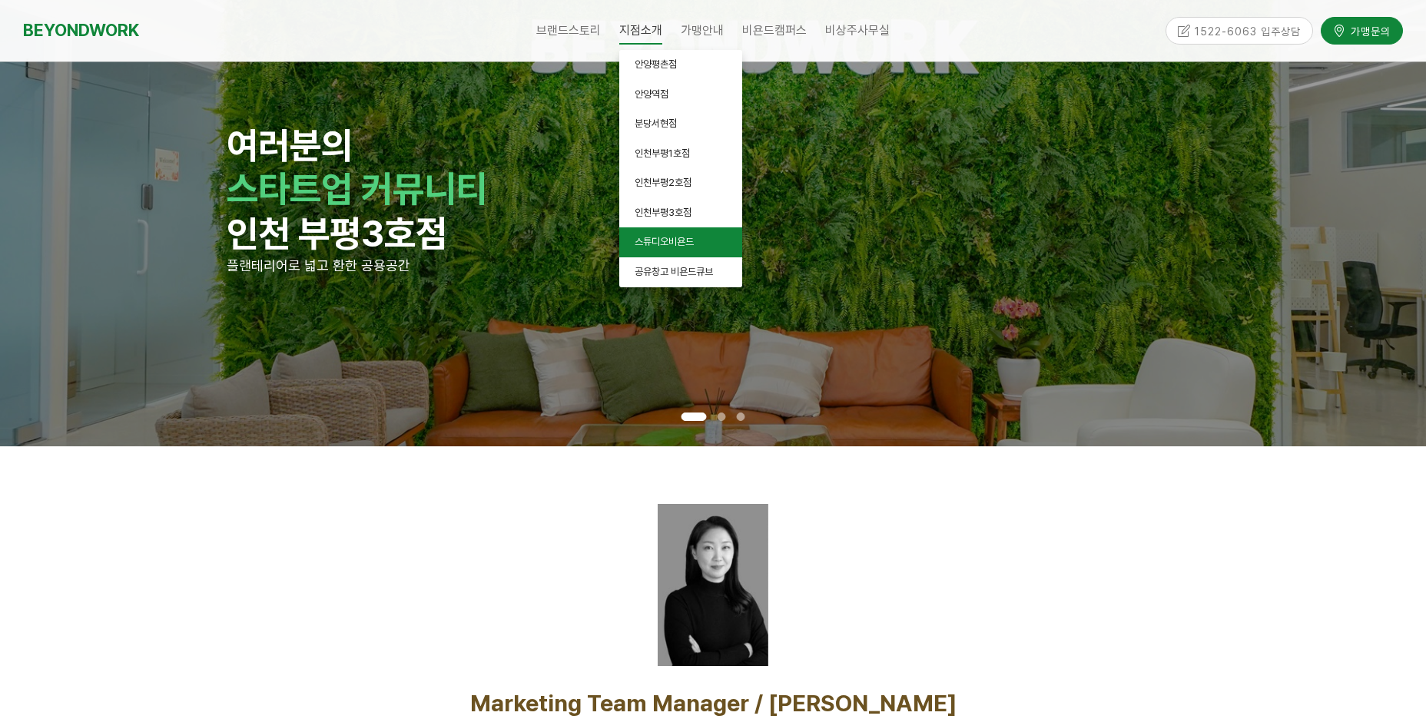
click at [682, 250] on link "스튜디오비욘드" at bounding box center [680, 242] width 123 height 30
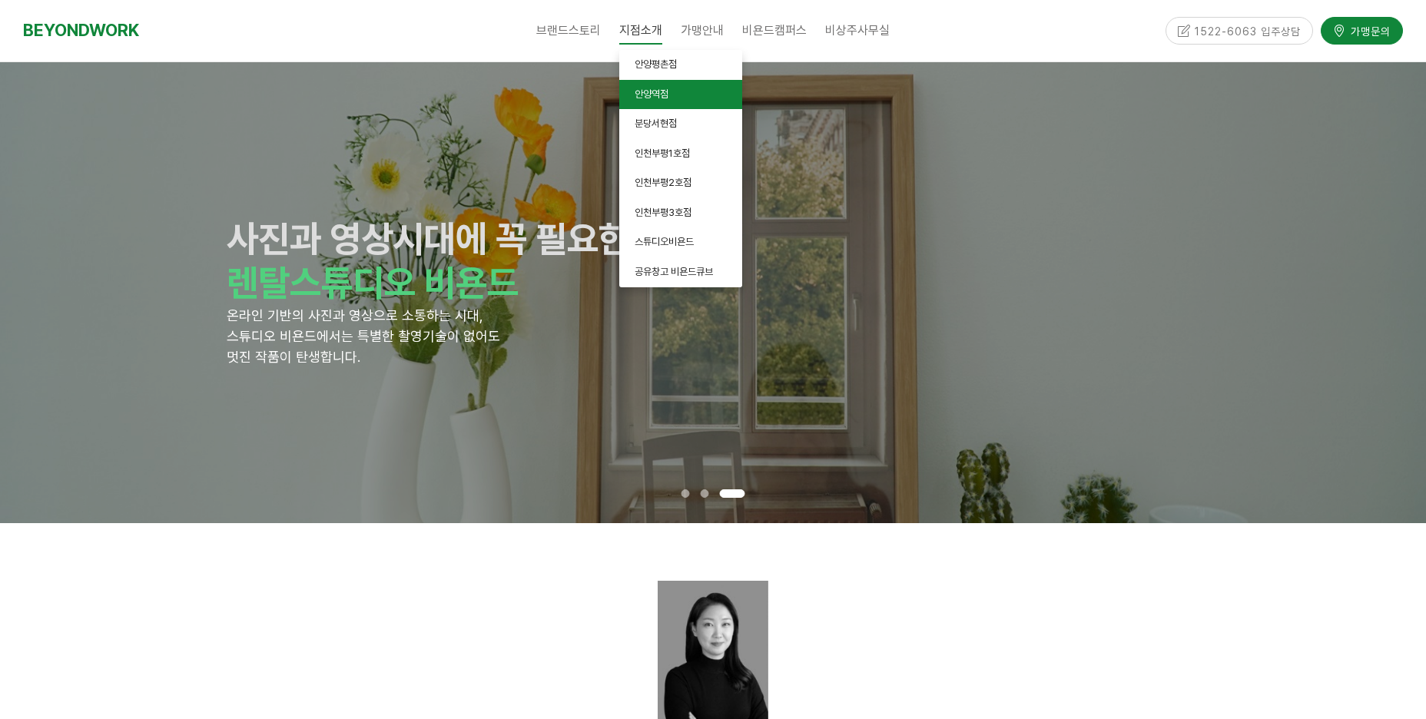
click at [663, 91] on span "안양역점" at bounding box center [652, 94] width 34 height 12
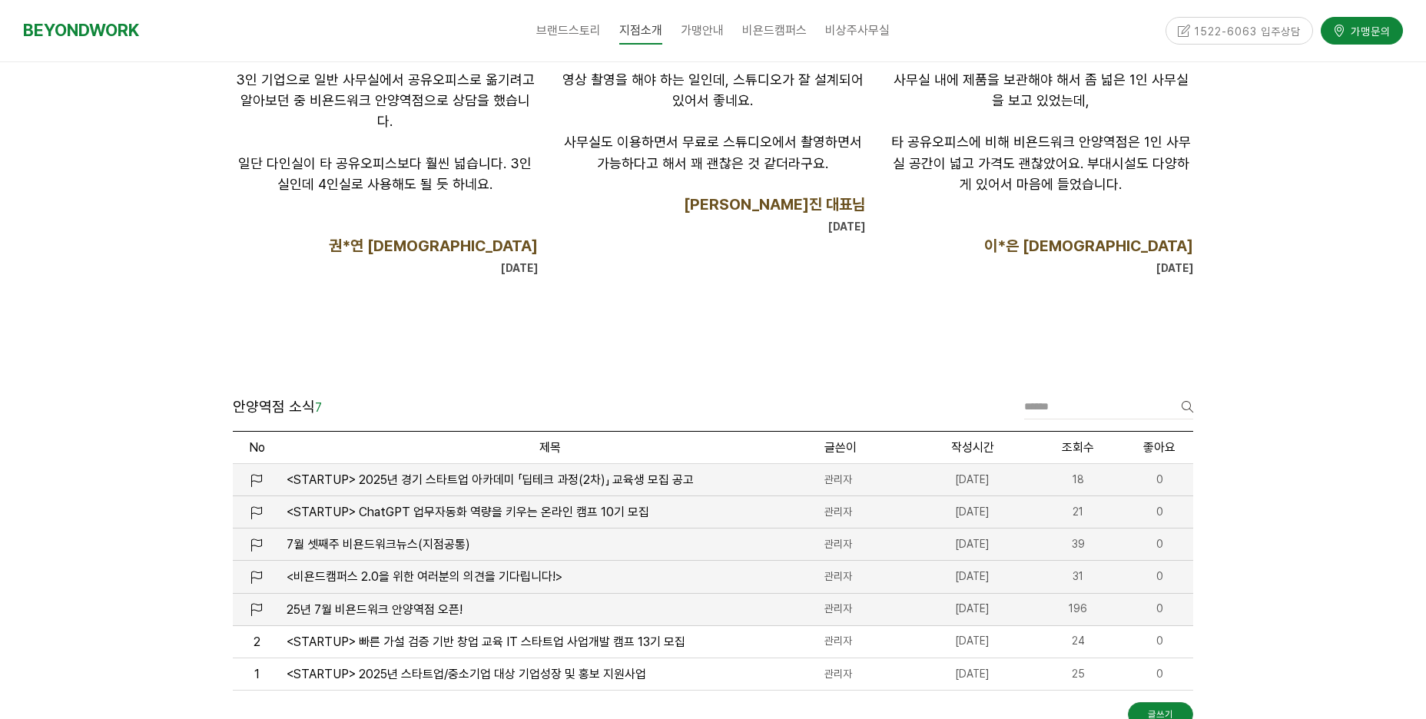
scroll to position [1537, 0]
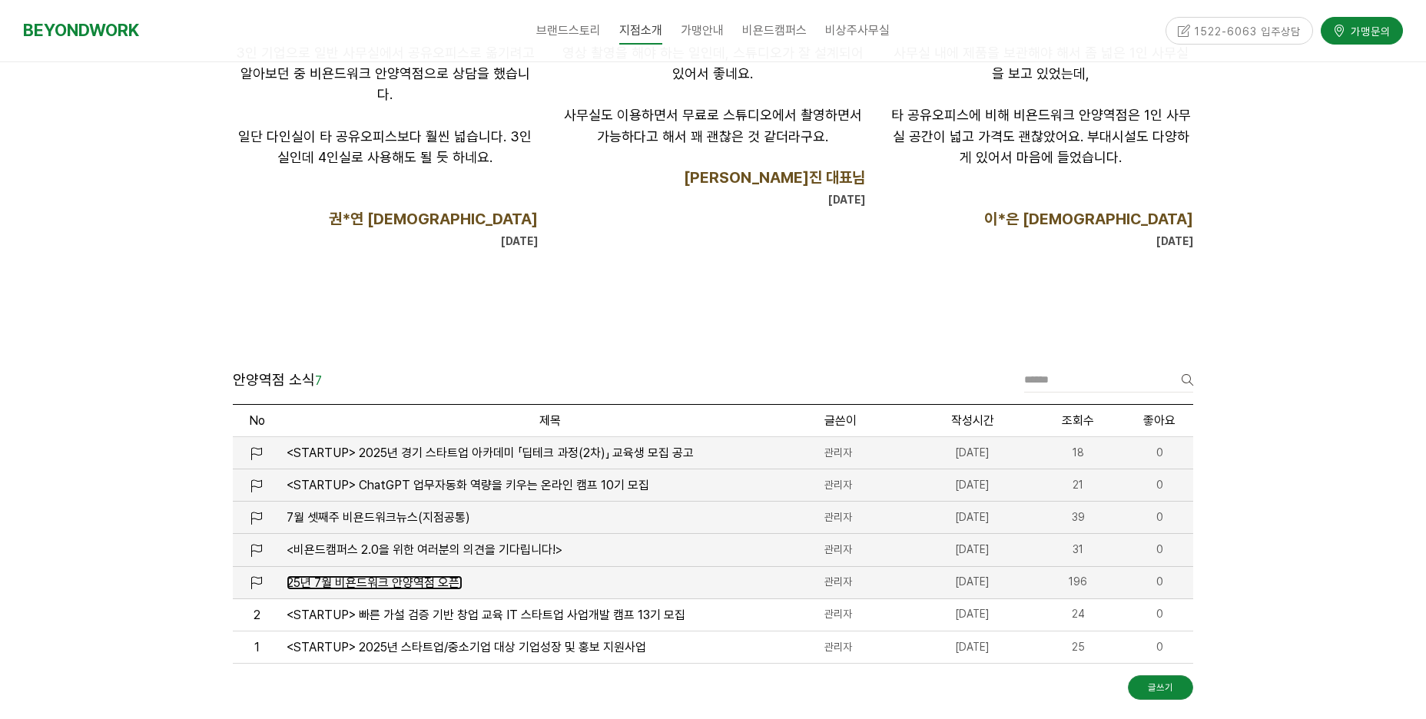
click at [348, 587] on span "25년 7월 비욘드워크 안양역점 오픈!" at bounding box center [375, 583] width 176 height 15
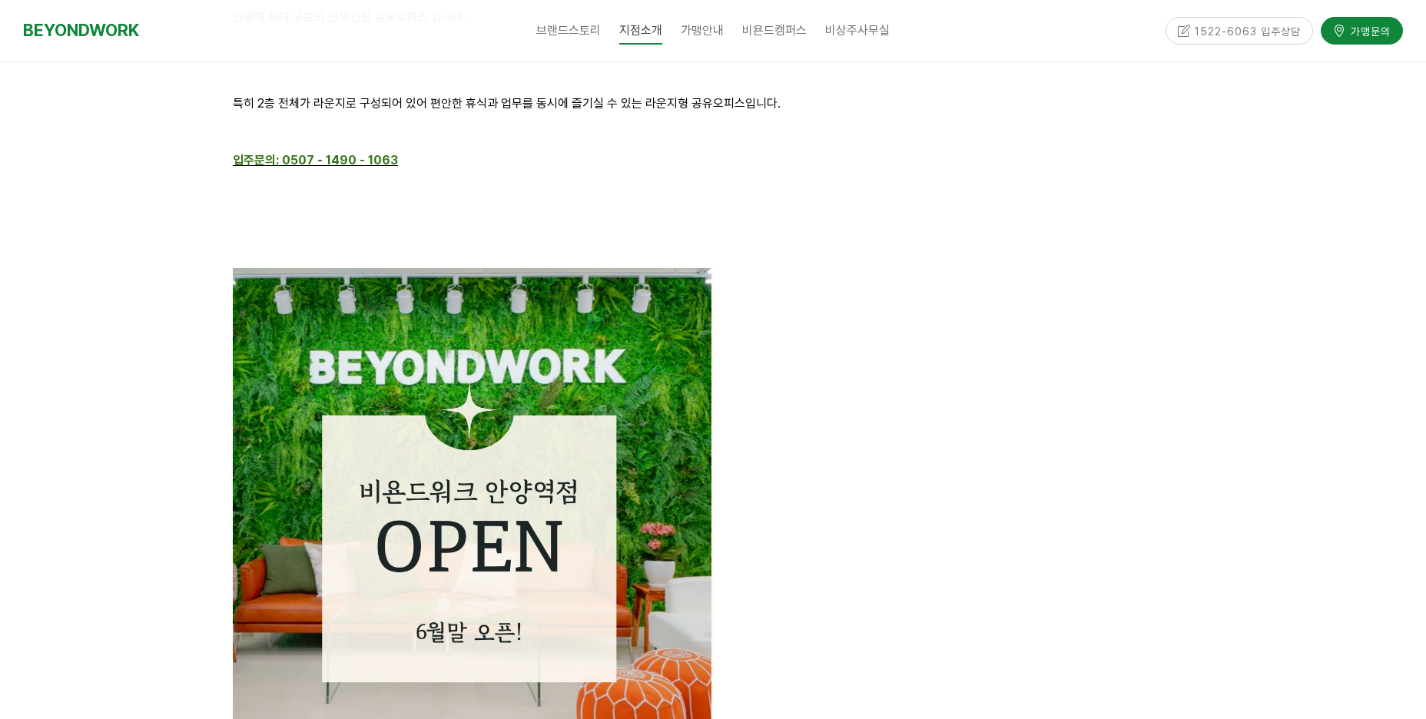
scroll to position [2522, 0]
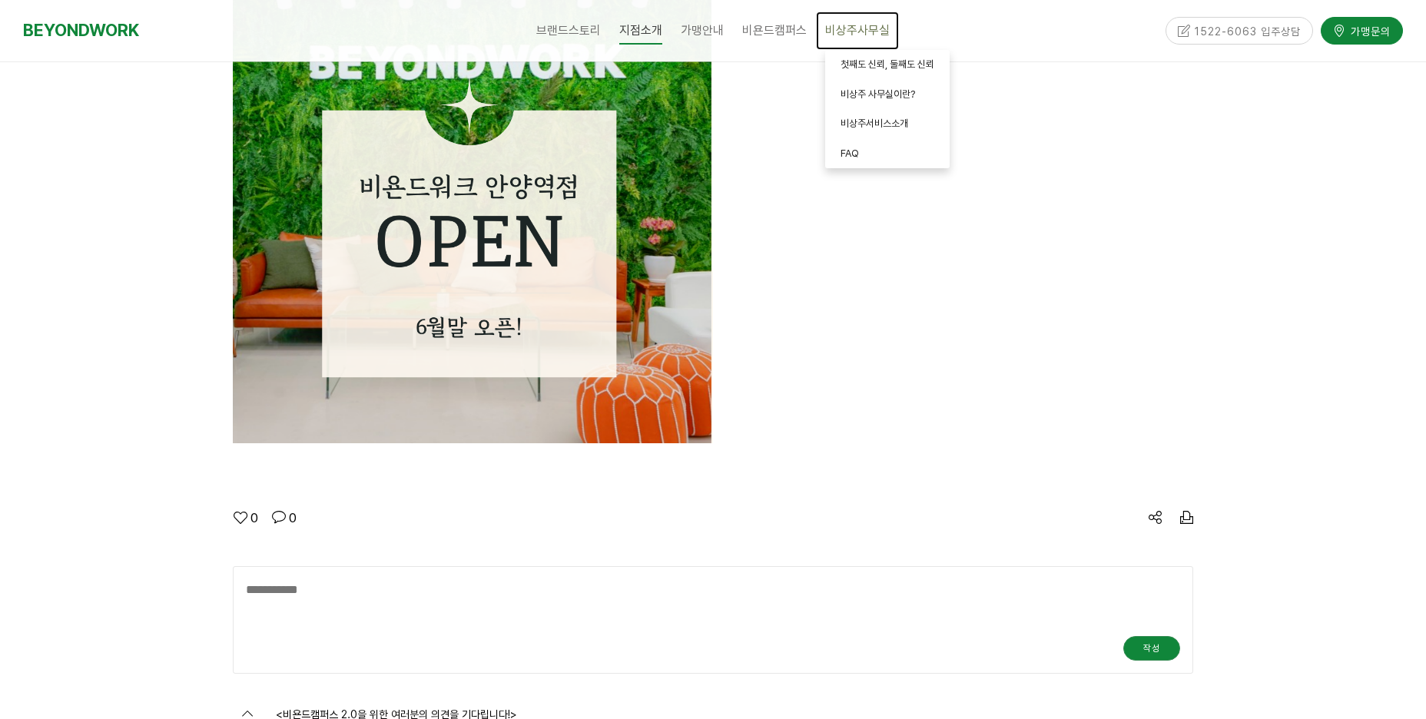
click at [852, 31] on span "비상주사무실" at bounding box center [857, 30] width 65 height 15
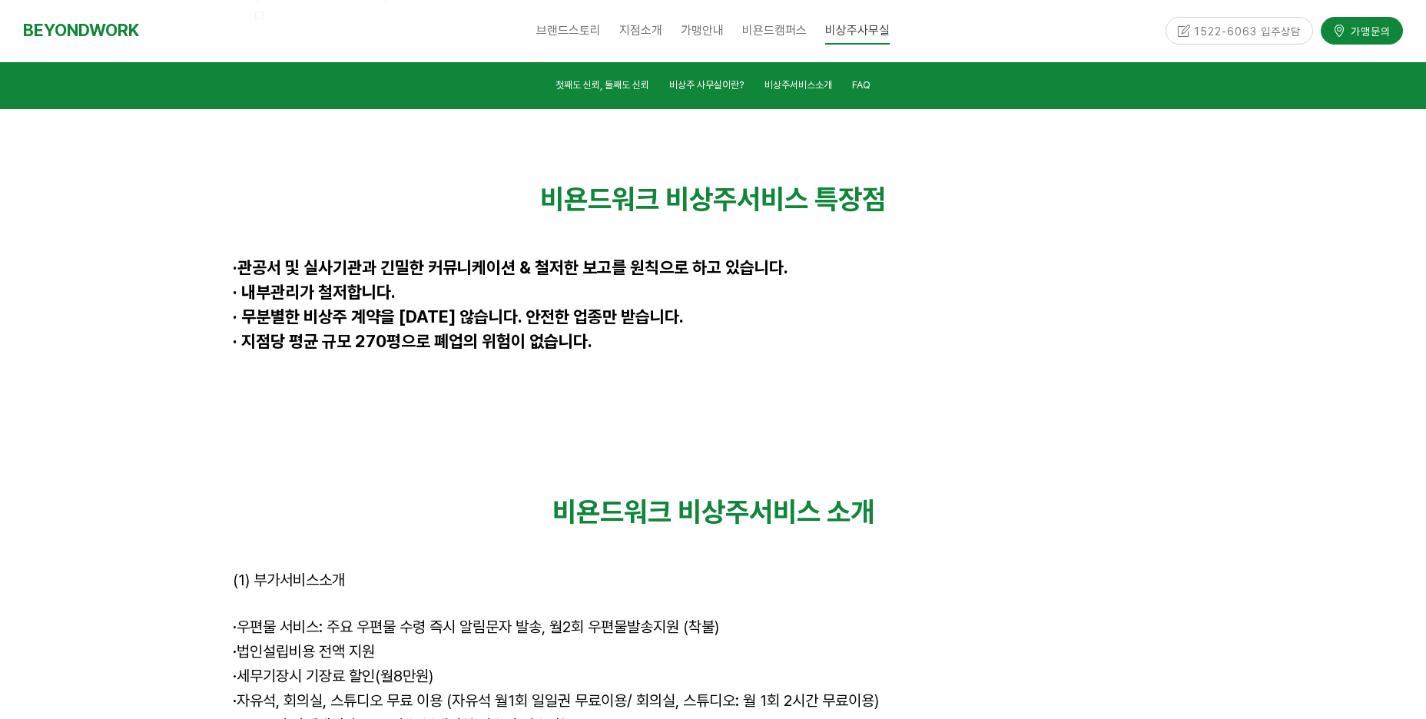
scroll to position [4381, 0]
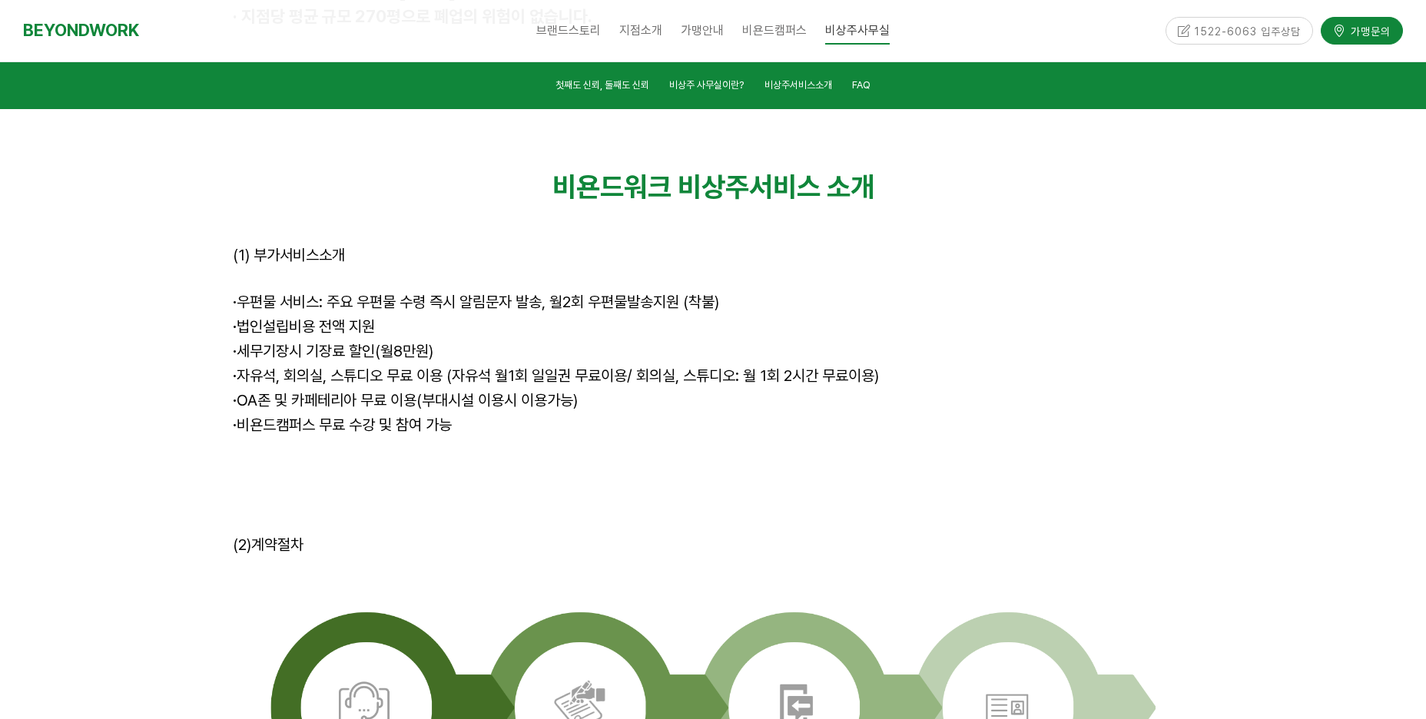
click at [95, 303] on div at bounding box center [713, 612] width 1426 height 998
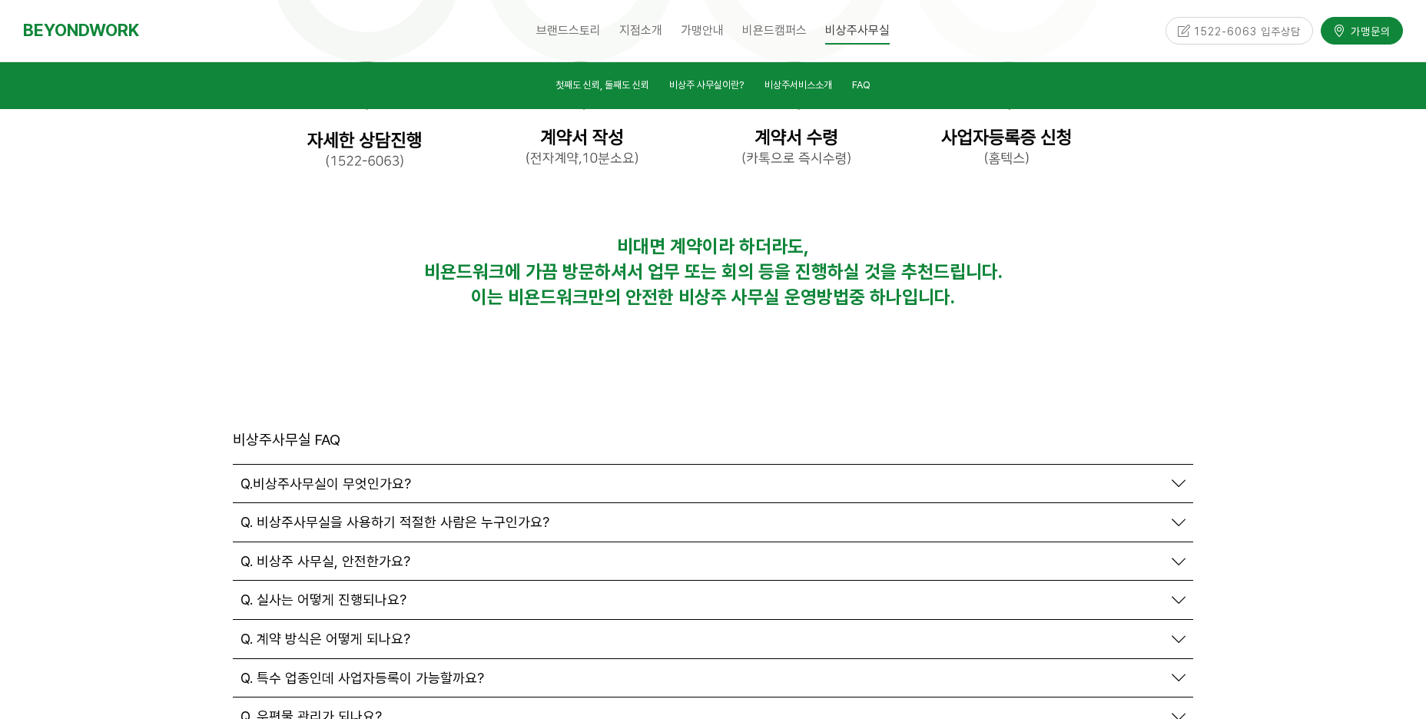
scroll to position [5149, 0]
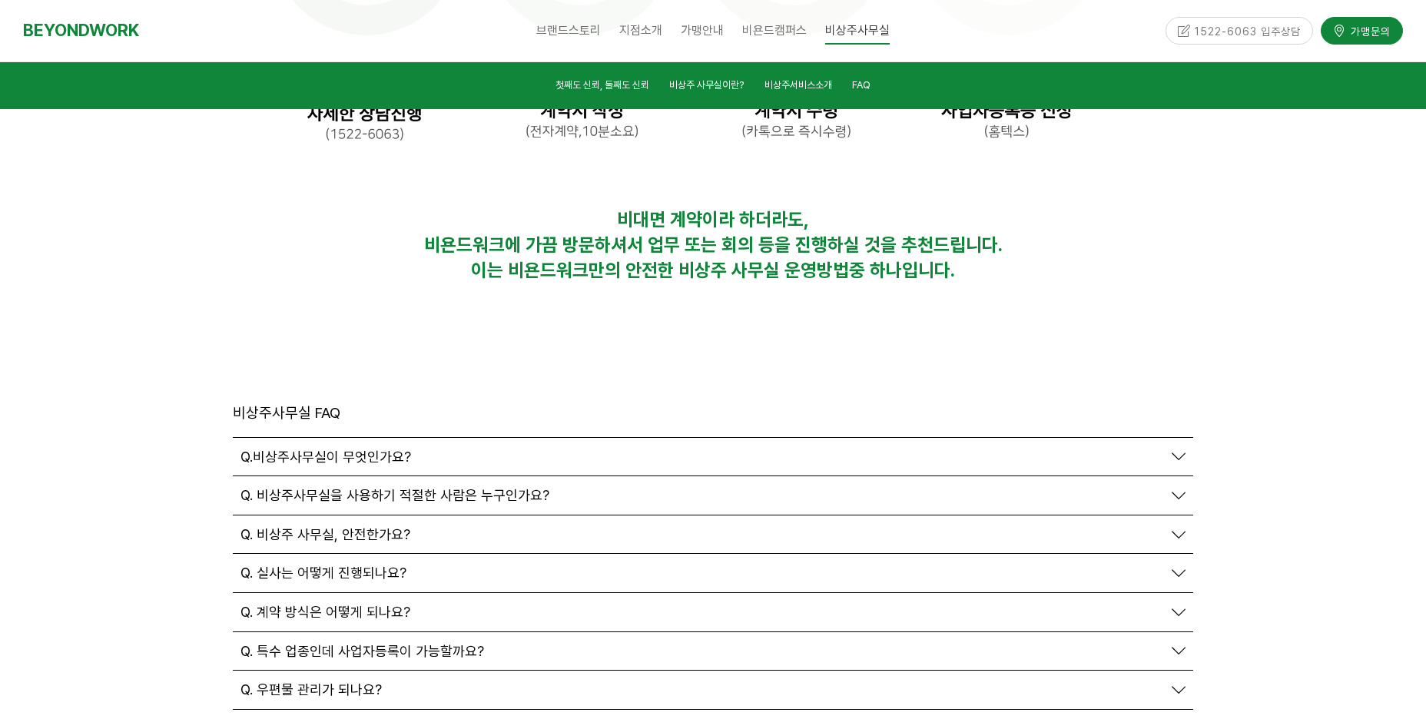
click at [327, 682] on span "Q. 우편물 관리가 되나요?" at bounding box center [311, 690] width 141 height 17
